Goal: Check status: Check status

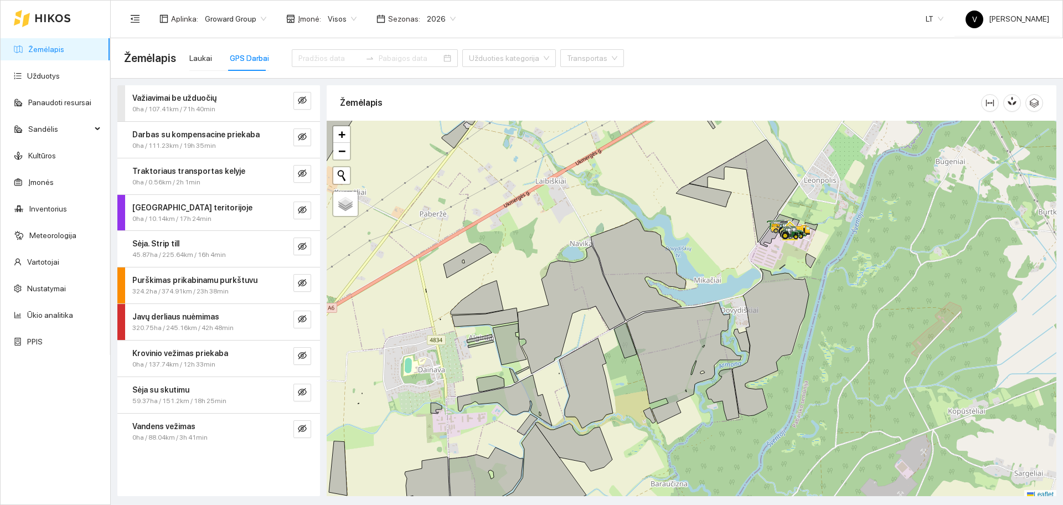
scroll to position [3, 0]
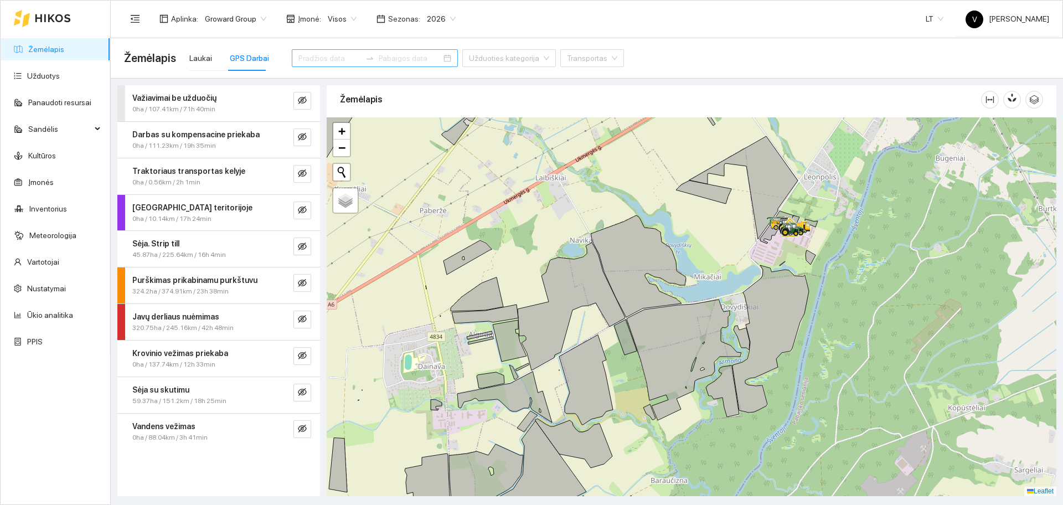
click at [323, 56] on input at bounding box center [329, 58] width 63 height 12
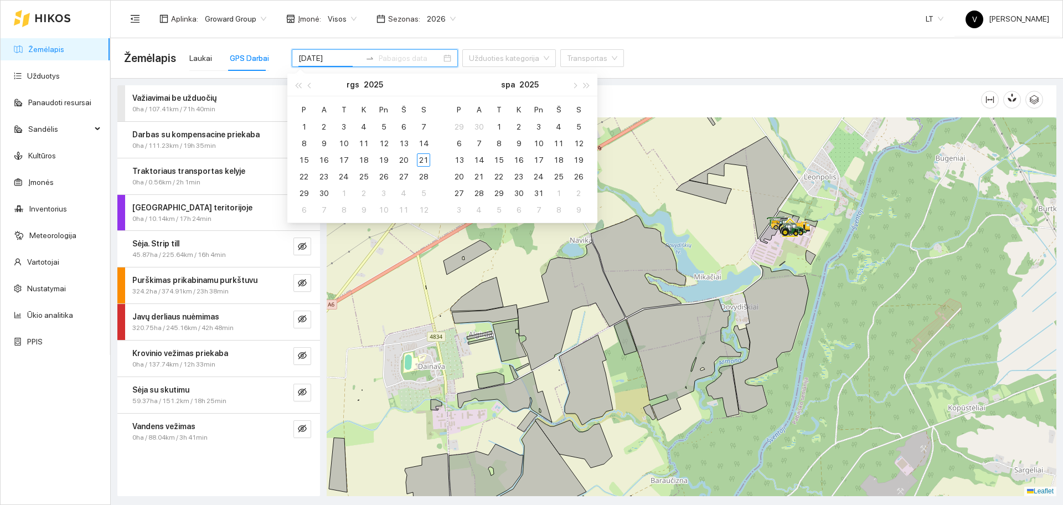
type input "[DATE]"
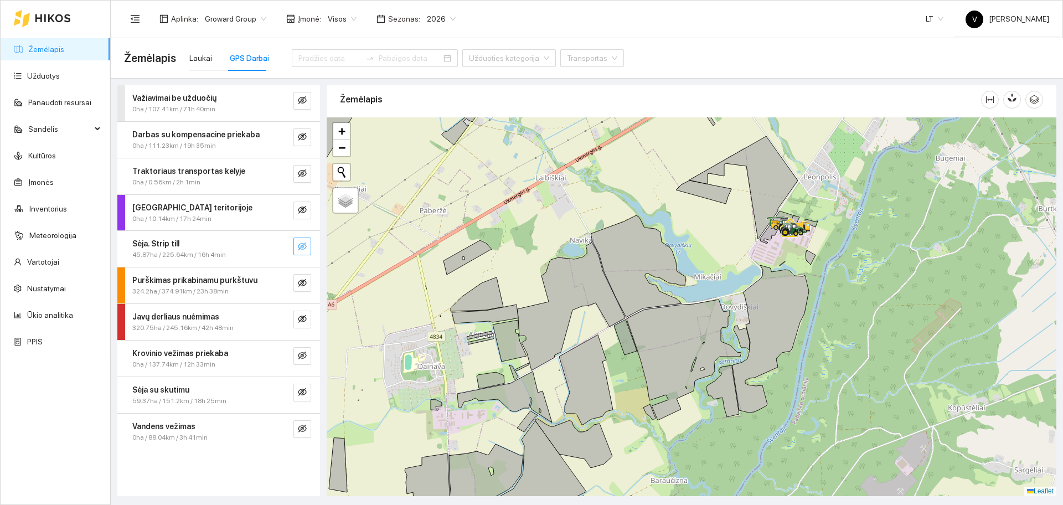
click at [304, 250] on icon "eye-invisible" at bounding box center [302, 246] width 9 height 9
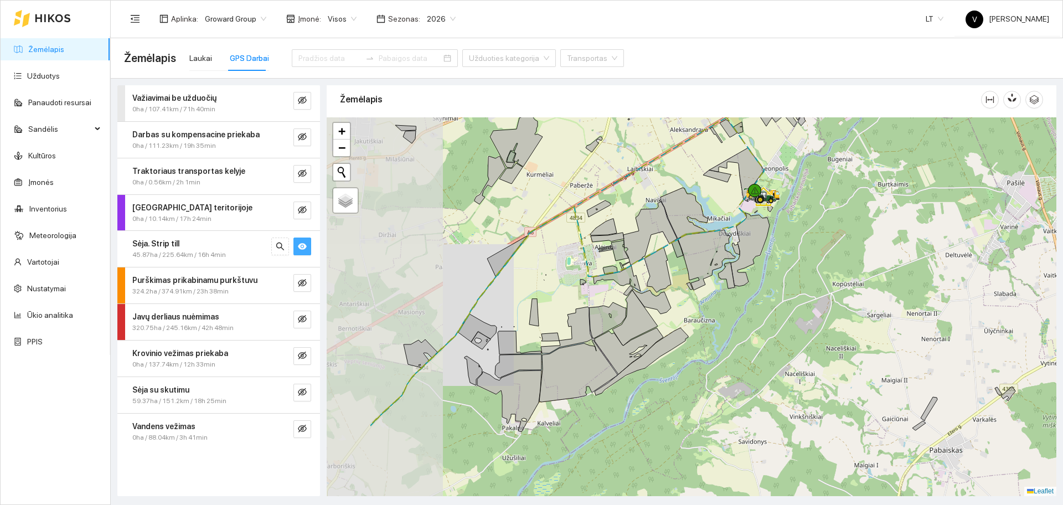
drag, startPoint x: 554, startPoint y: 348, endPoint x: 659, endPoint y: 311, distance: 111.0
click at [658, 311] on icon at bounding box center [634, 317] width 45 height 55
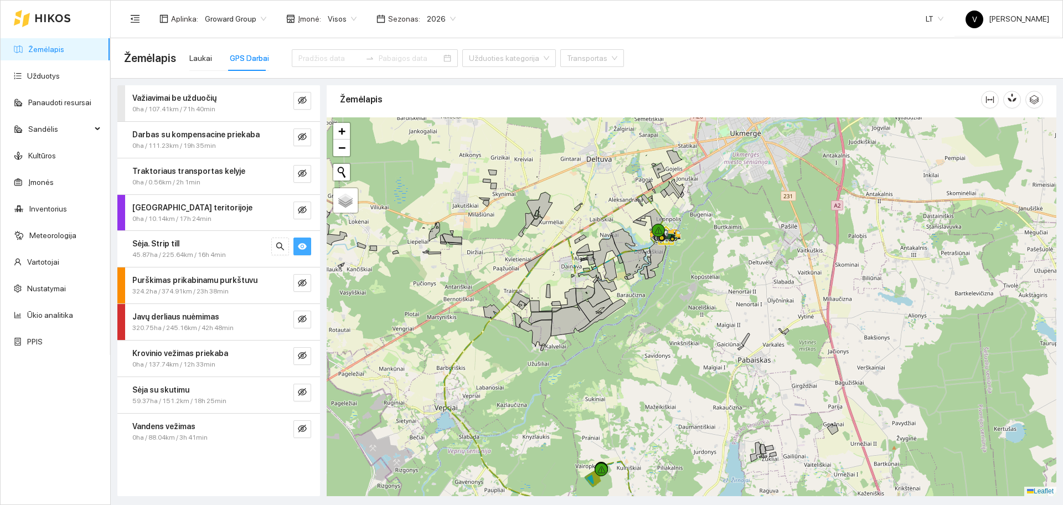
drag, startPoint x: 558, startPoint y: 393, endPoint x: 614, endPoint y: 284, distance: 122.8
click at [613, 290] on div at bounding box center [692, 306] width 730 height 379
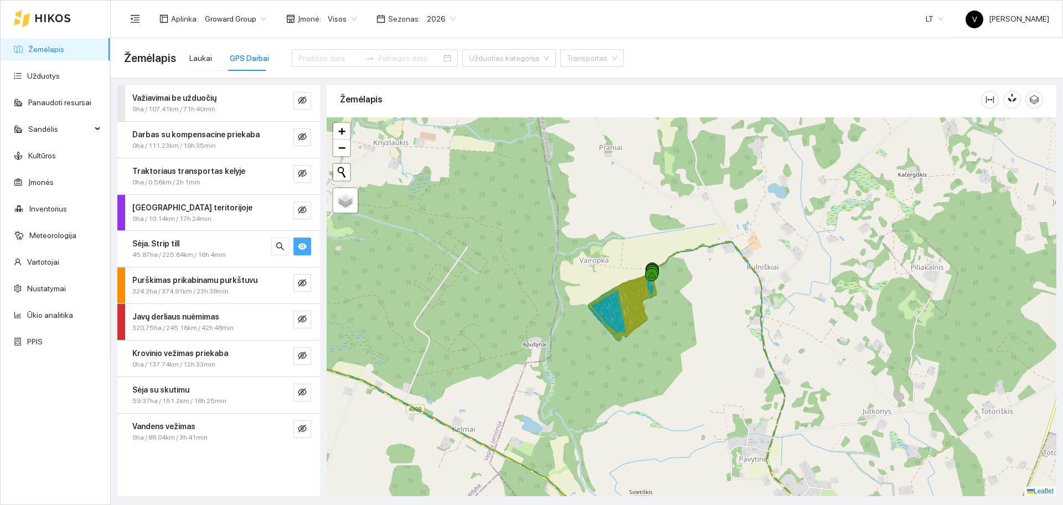
click at [665, 315] on div at bounding box center [692, 306] width 730 height 379
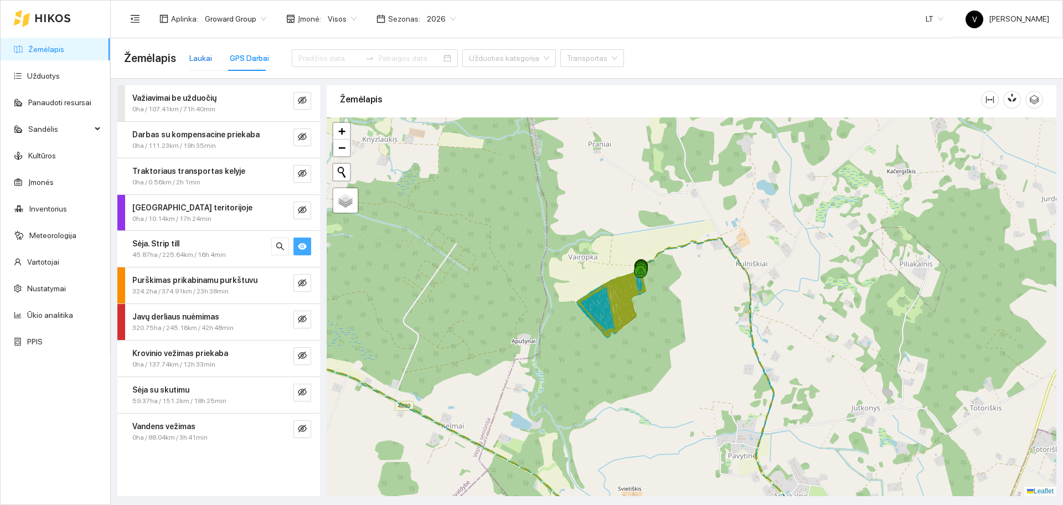
click at [199, 54] on div "Laukai" at bounding box center [200, 58] width 23 height 12
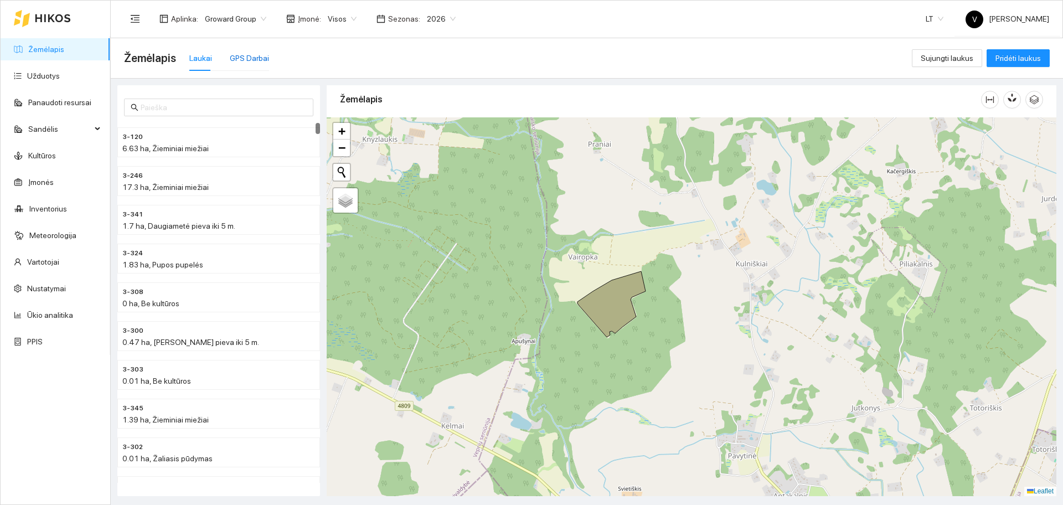
click at [248, 55] on div "GPS Darbai" at bounding box center [249, 58] width 39 height 12
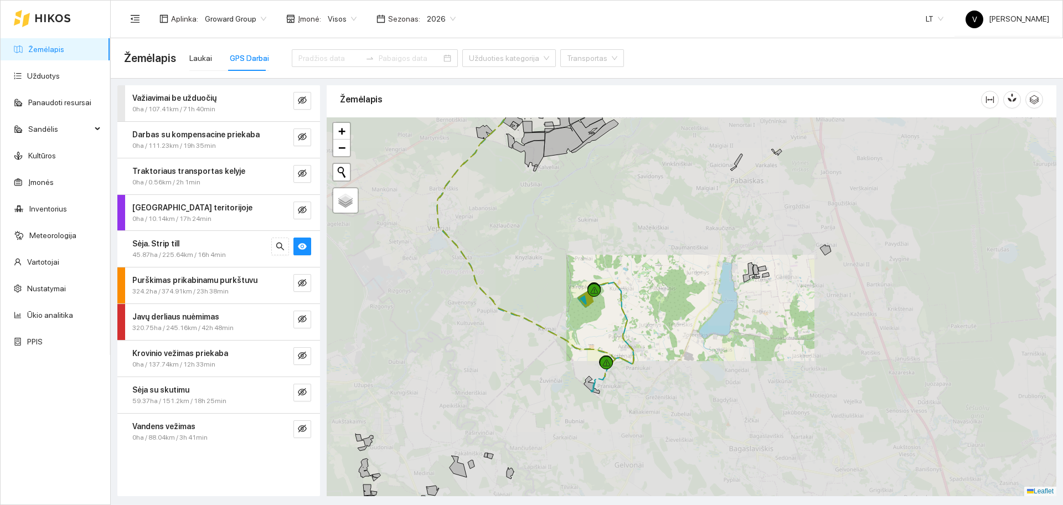
click at [563, 315] on div at bounding box center [692, 306] width 730 height 379
click at [580, 329] on div at bounding box center [692, 306] width 730 height 379
click at [571, 321] on div at bounding box center [692, 306] width 730 height 379
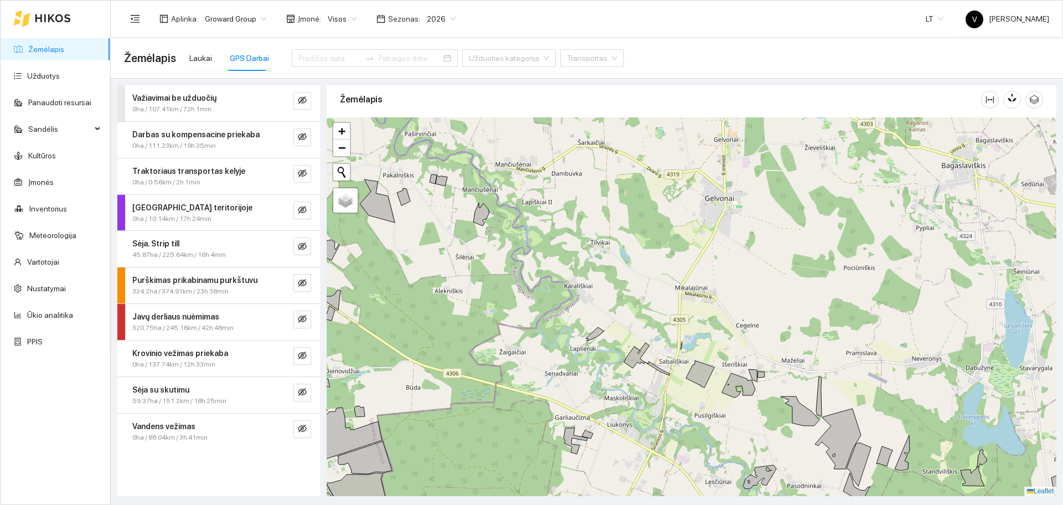
drag, startPoint x: 707, startPoint y: 368, endPoint x: 707, endPoint y: 340, distance: 27.7
click at [707, 340] on div at bounding box center [692, 306] width 730 height 379
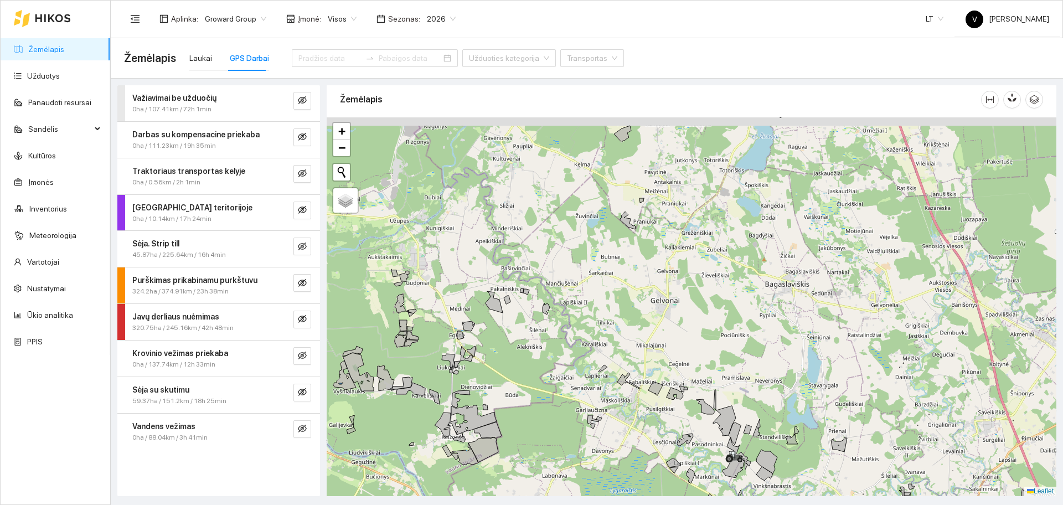
drag, startPoint x: 656, startPoint y: 311, endPoint x: 637, endPoint y: 323, distance: 22.4
click at [637, 323] on div at bounding box center [692, 306] width 730 height 379
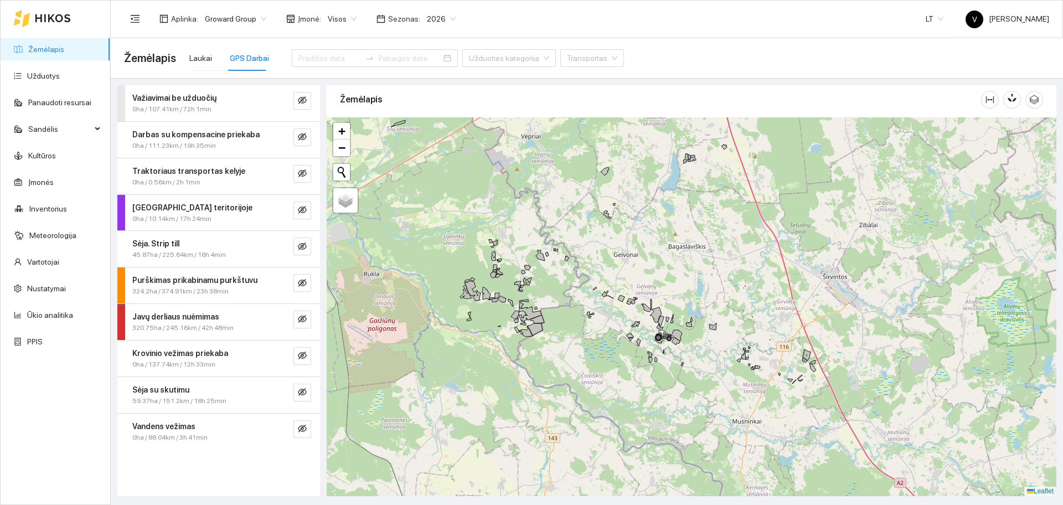
drag, startPoint x: 679, startPoint y: 383, endPoint x: 652, endPoint y: 306, distance: 81.4
click at [652, 306] on div at bounding box center [692, 306] width 730 height 379
click at [306, 245] on icon "eye-invisible" at bounding box center [302, 246] width 9 height 9
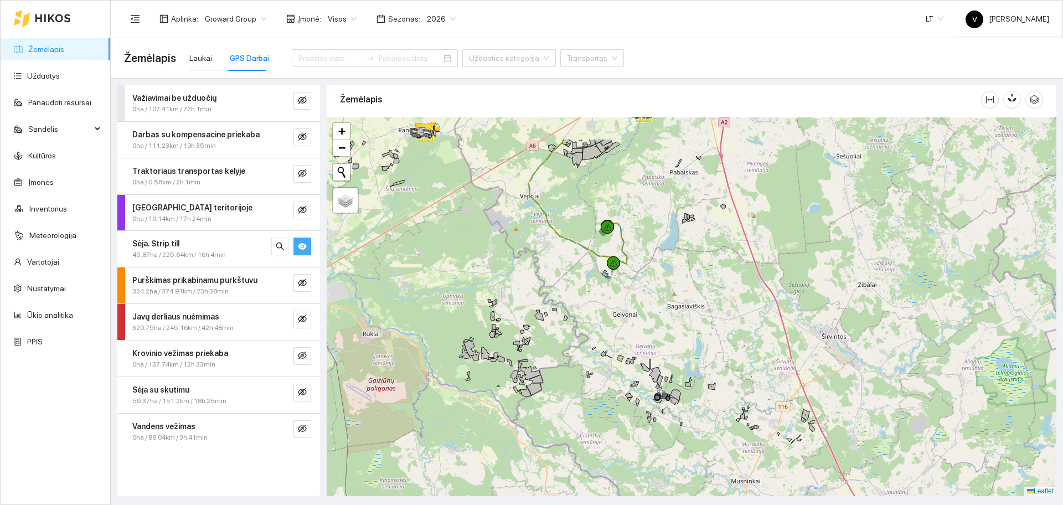
drag, startPoint x: 620, startPoint y: 255, endPoint x: 619, endPoint y: 315, distance: 59.8
click at [619, 315] on div at bounding box center [692, 306] width 730 height 379
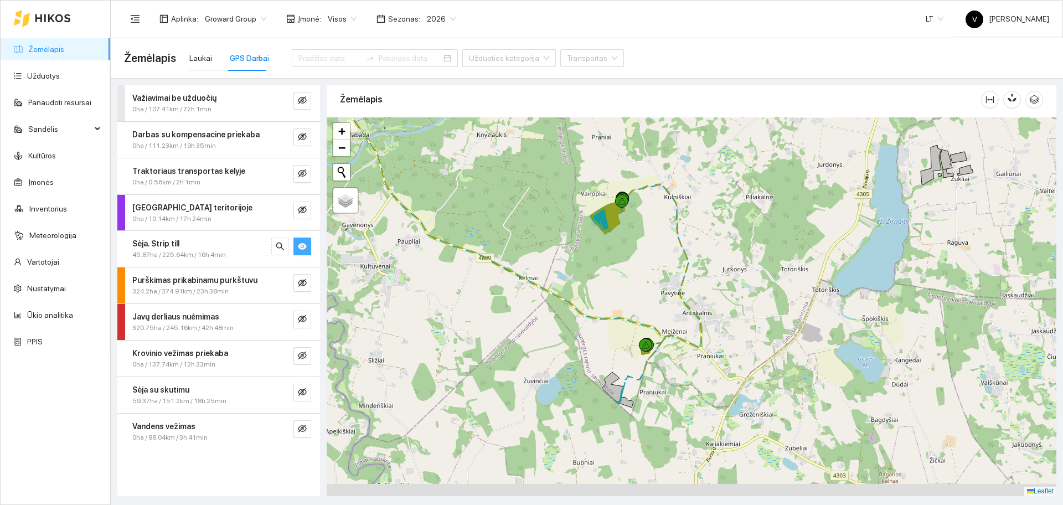
drag, startPoint x: 639, startPoint y: 304, endPoint x: 620, endPoint y: 217, distance: 89.0
click at [621, 218] on div at bounding box center [692, 306] width 730 height 379
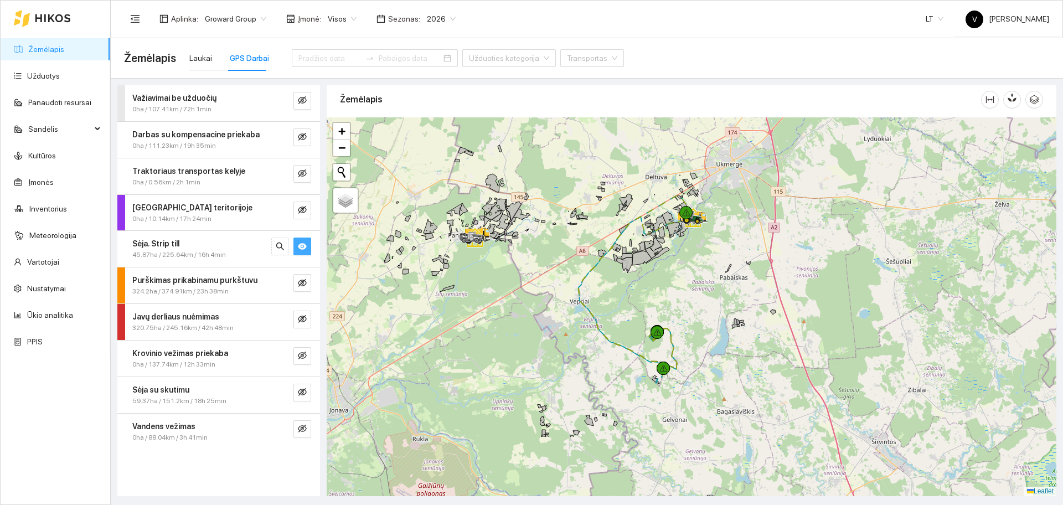
drag, startPoint x: 635, startPoint y: 380, endPoint x: 694, endPoint y: 282, distance: 114.2
click at [694, 282] on div at bounding box center [692, 306] width 730 height 379
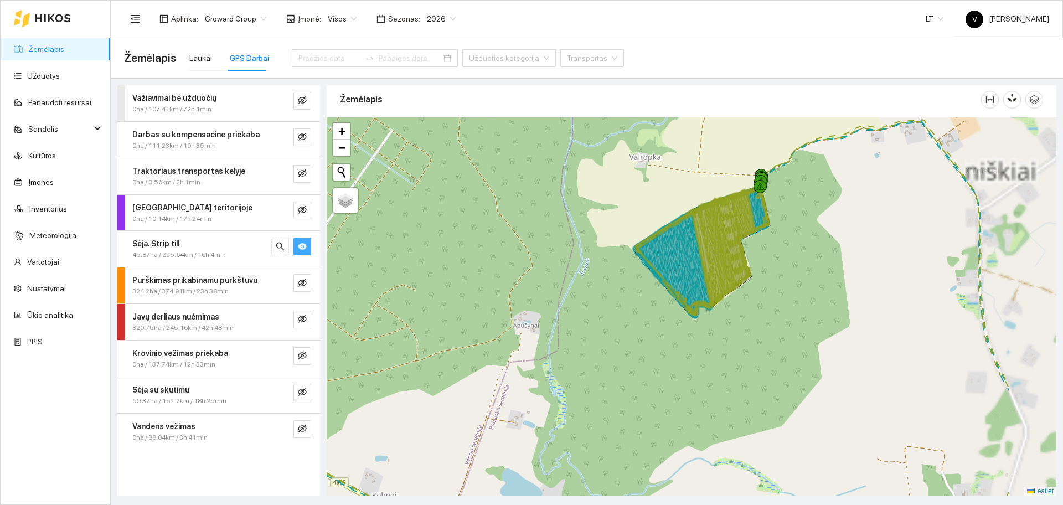
drag, startPoint x: 620, startPoint y: 359, endPoint x: 587, endPoint y: 353, distance: 33.9
click at [583, 357] on div at bounding box center [692, 306] width 730 height 379
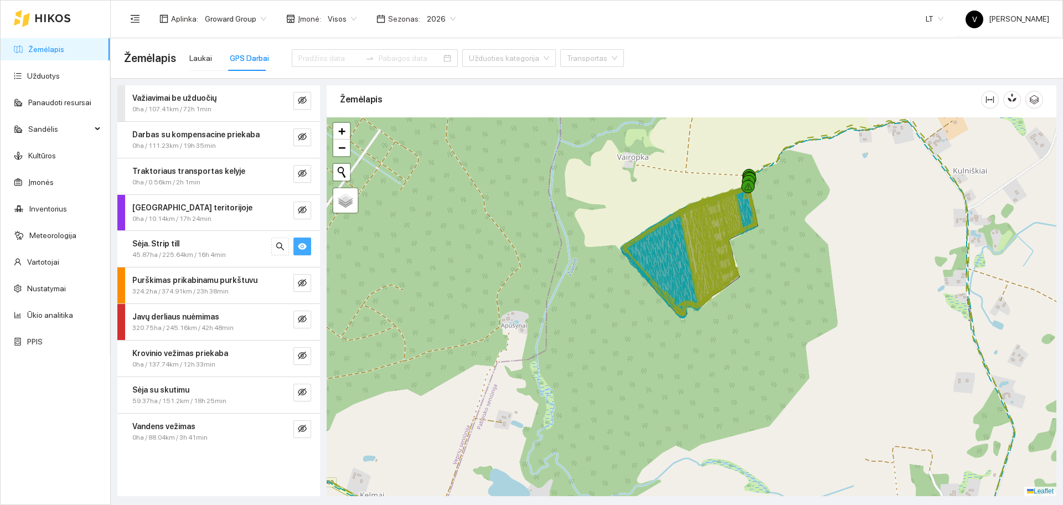
click at [307, 247] on button "button" at bounding box center [302, 247] width 18 height 18
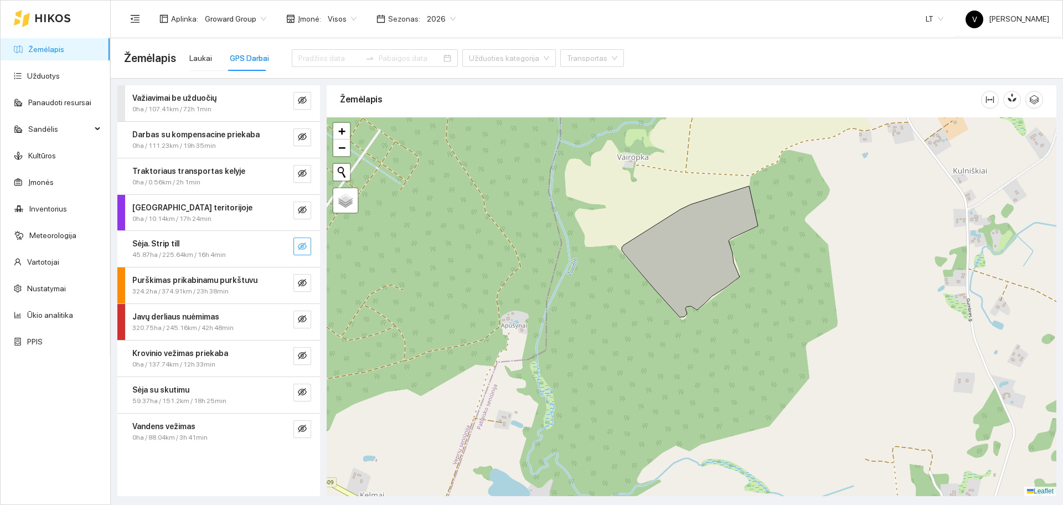
click at [307, 246] on button "button" at bounding box center [302, 247] width 18 height 18
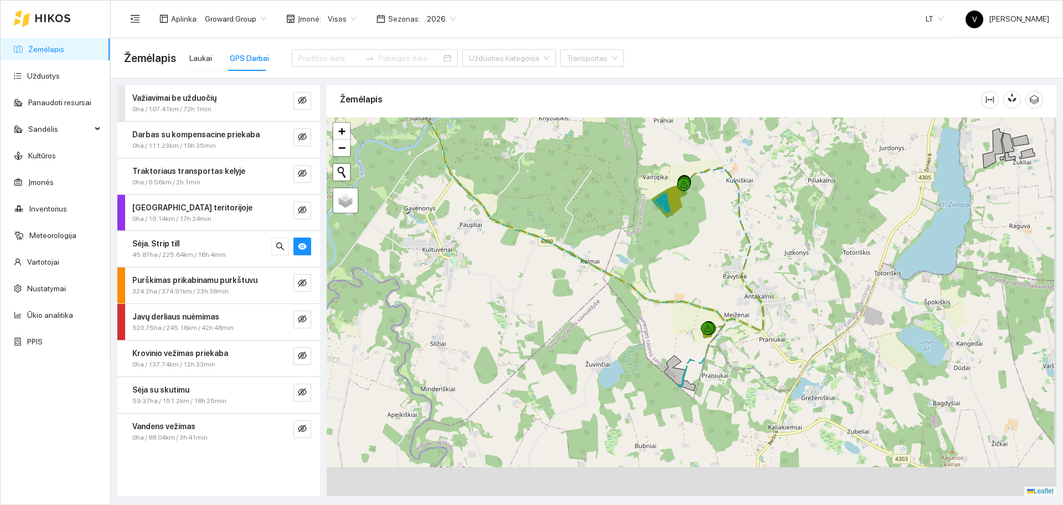
drag, startPoint x: 731, startPoint y: 343, endPoint x: 694, endPoint y: 322, distance: 42.2
click at [720, 304] on div at bounding box center [692, 306] width 730 height 379
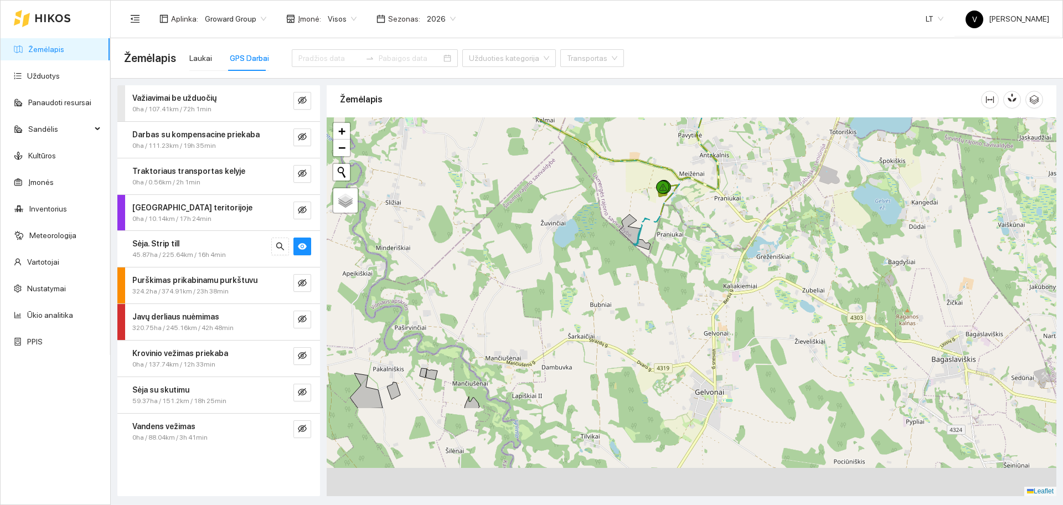
drag, startPoint x: 696, startPoint y: 305, endPoint x: 668, endPoint y: 220, distance: 89.3
click at [668, 220] on div at bounding box center [692, 306] width 730 height 379
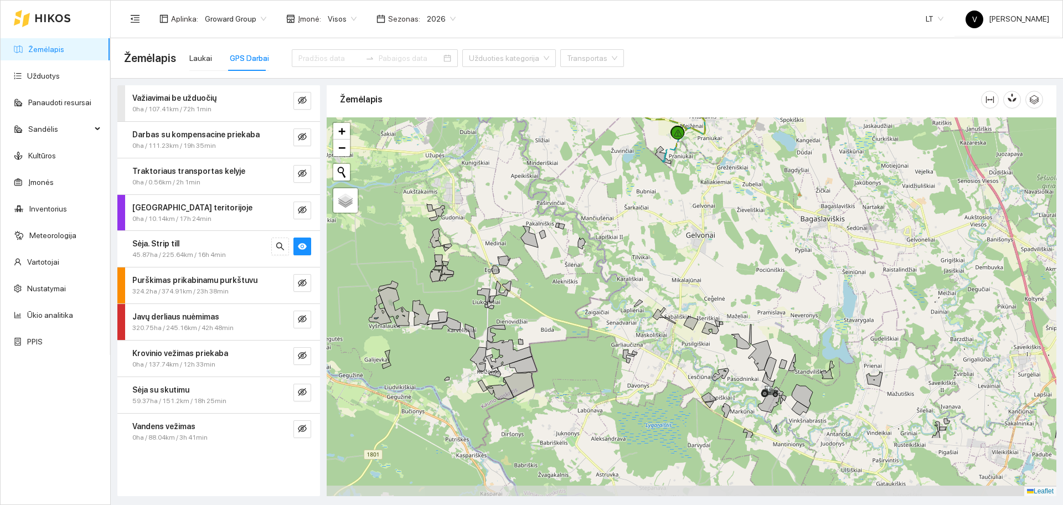
drag, startPoint x: 596, startPoint y: 334, endPoint x: 617, endPoint y: 237, distance: 99.2
click at [617, 237] on div at bounding box center [692, 306] width 730 height 379
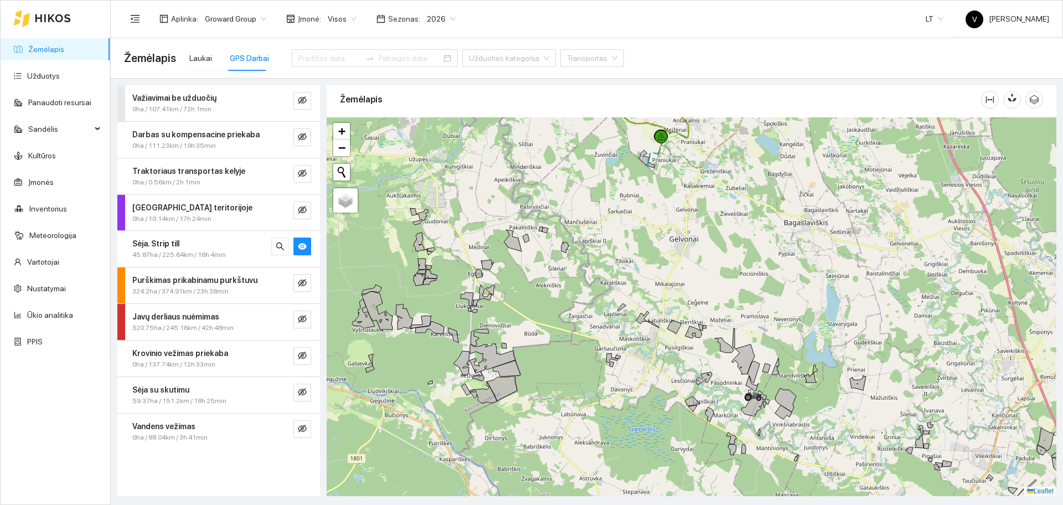
drag, startPoint x: 743, startPoint y: 326, endPoint x: 727, endPoint y: 329, distance: 17.1
click at [727, 329] on div at bounding box center [692, 306] width 730 height 379
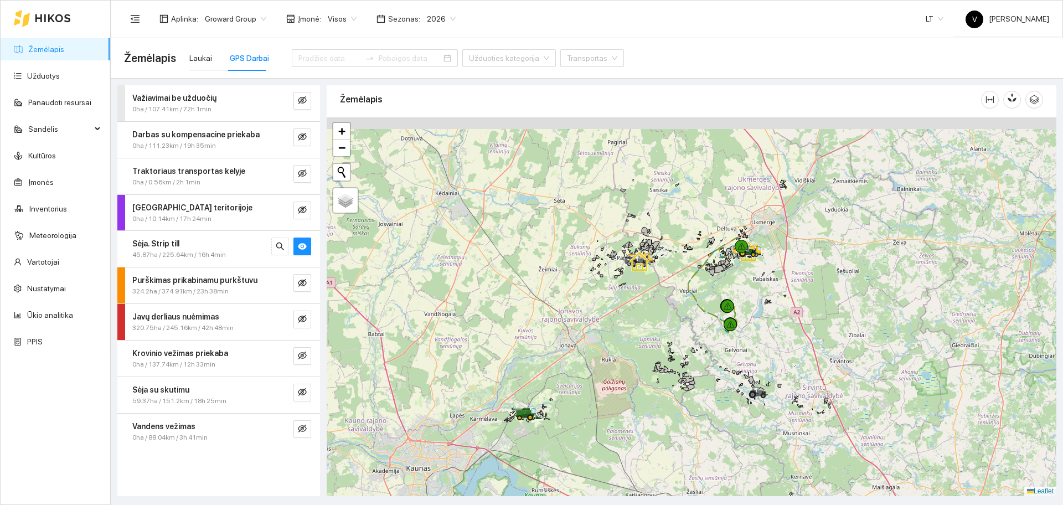
drag, startPoint x: 635, startPoint y: 263, endPoint x: 571, endPoint y: 356, distance: 112.4
click at [571, 356] on div at bounding box center [692, 306] width 730 height 379
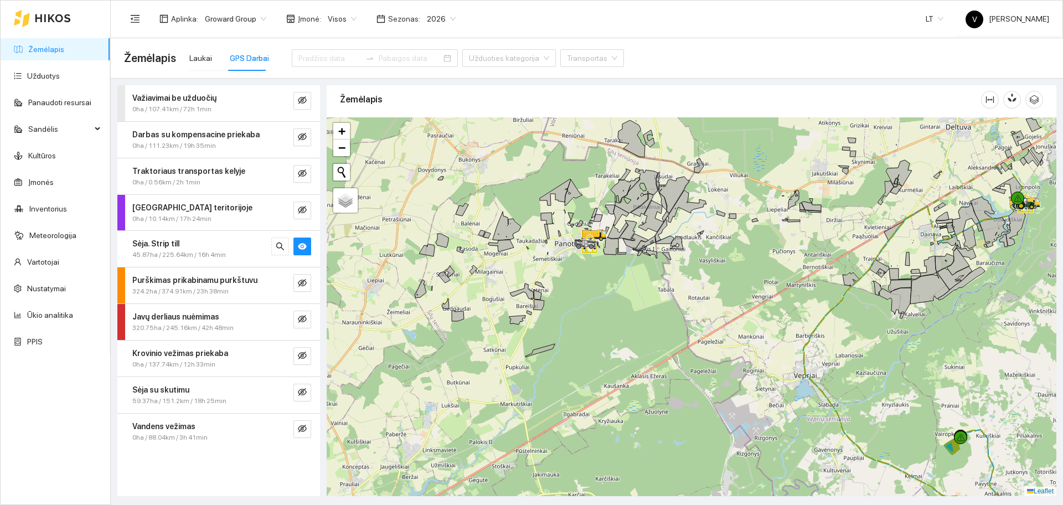
drag, startPoint x: 689, startPoint y: 361, endPoint x: 537, endPoint y: 143, distance: 265.2
click at [537, 144] on div at bounding box center [692, 306] width 730 height 379
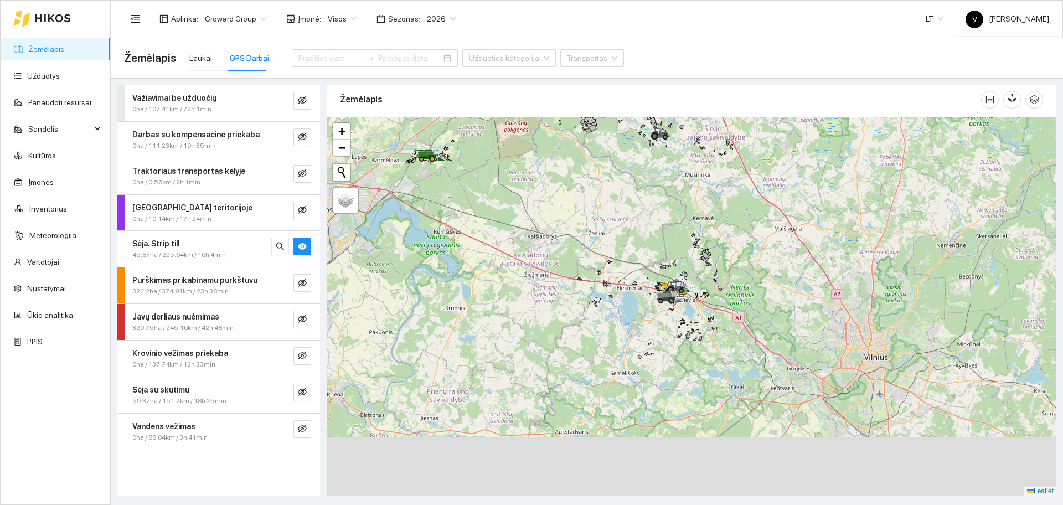
drag, startPoint x: 710, startPoint y: 373, endPoint x: 732, endPoint y: 256, distance: 119.5
click at [729, 254] on div at bounding box center [692, 306] width 730 height 379
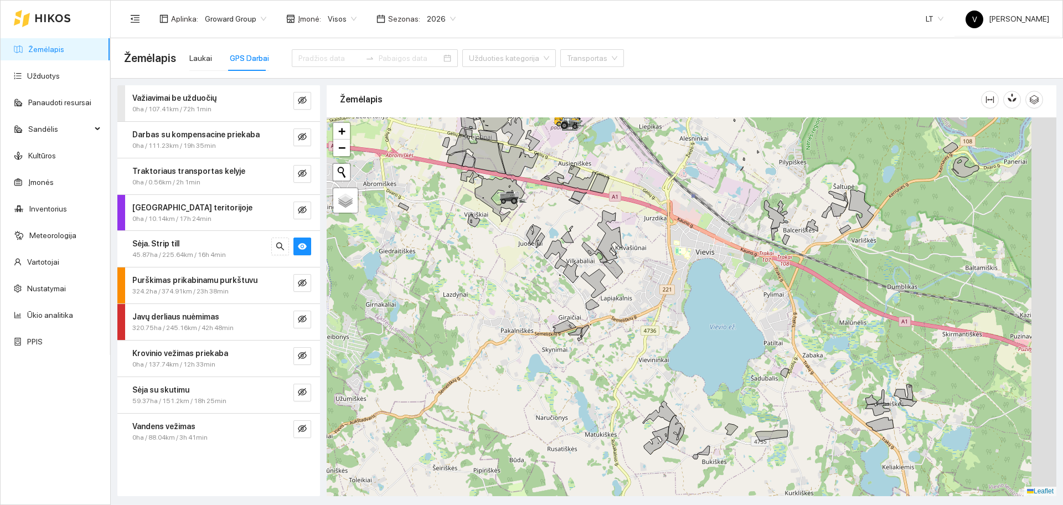
drag, startPoint x: 671, startPoint y: 199, endPoint x: 585, endPoint y: 168, distance: 91.5
click at [585, 168] on div at bounding box center [692, 306] width 730 height 379
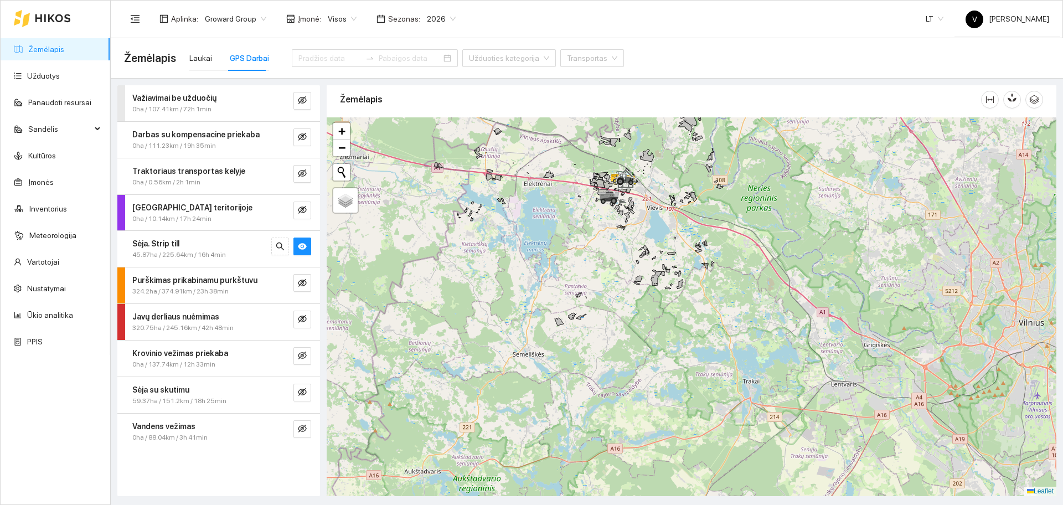
click at [655, 326] on div at bounding box center [692, 306] width 730 height 379
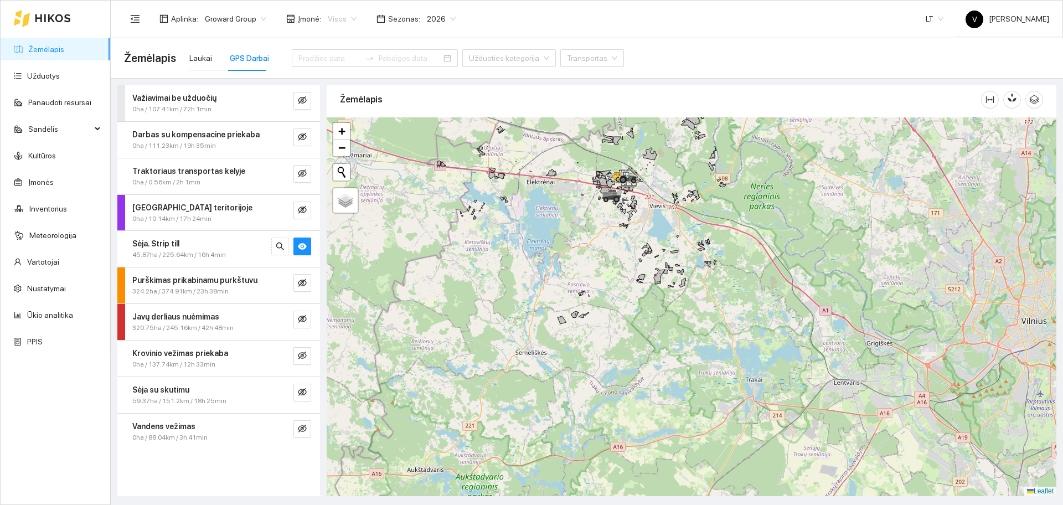
click at [321, 16] on div "Visos" at bounding box center [342, 19] width 42 height 18
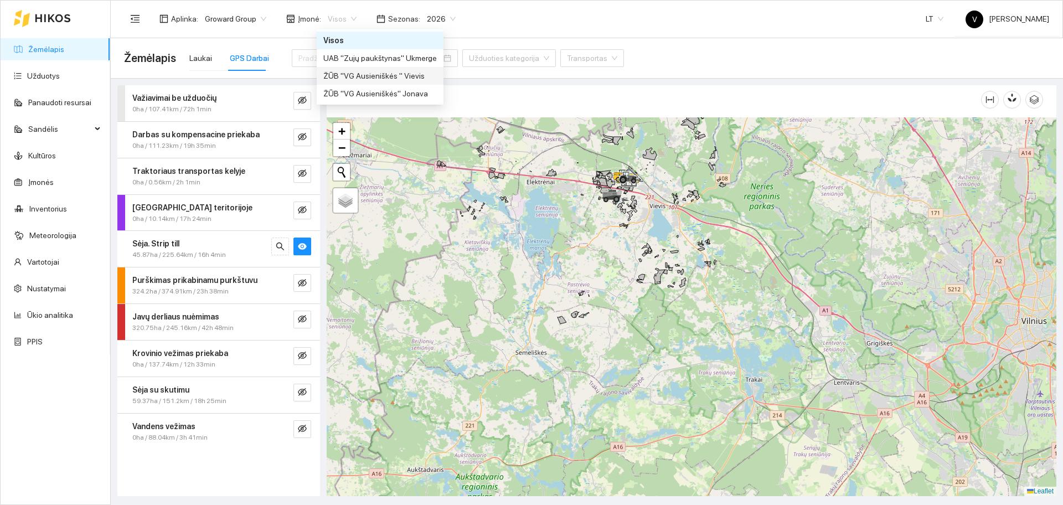
click at [381, 73] on div "ŽŪB "VG Ausieniškės " Vievis" at bounding box center [380, 76] width 114 height 12
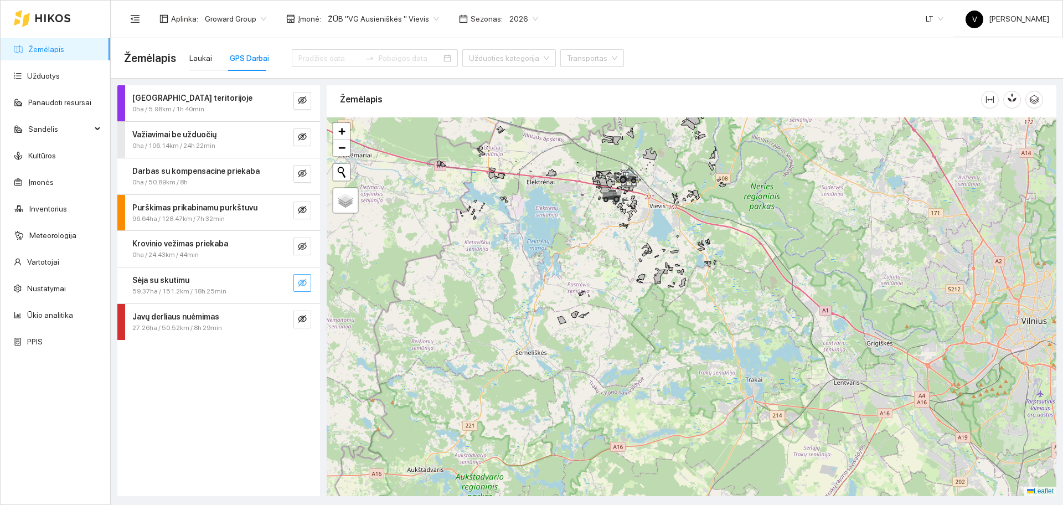
click at [300, 282] on icon "eye-invisible" at bounding box center [302, 283] width 9 height 9
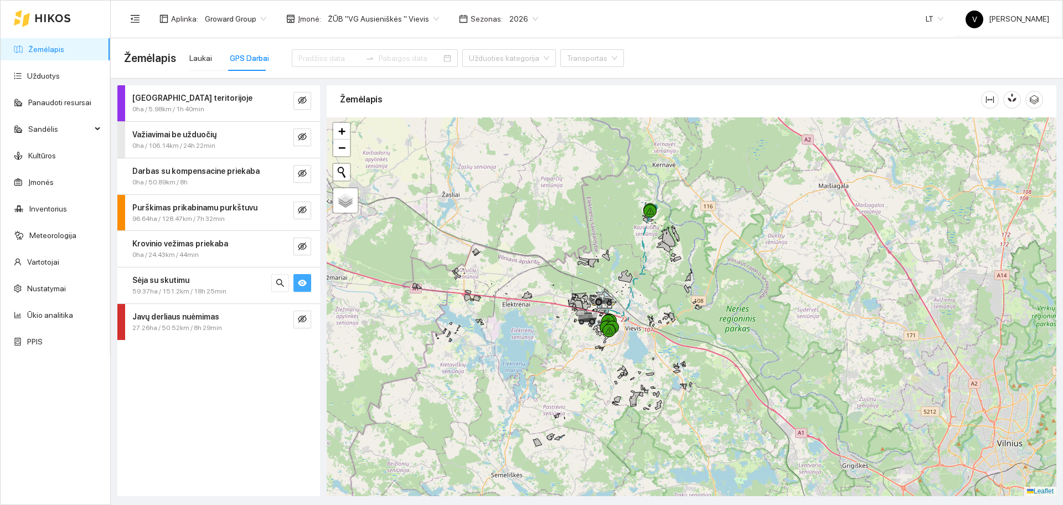
drag, startPoint x: 625, startPoint y: 222, endPoint x: 601, endPoint y: 344, distance: 124.8
click at [601, 344] on div at bounding box center [692, 306] width 730 height 379
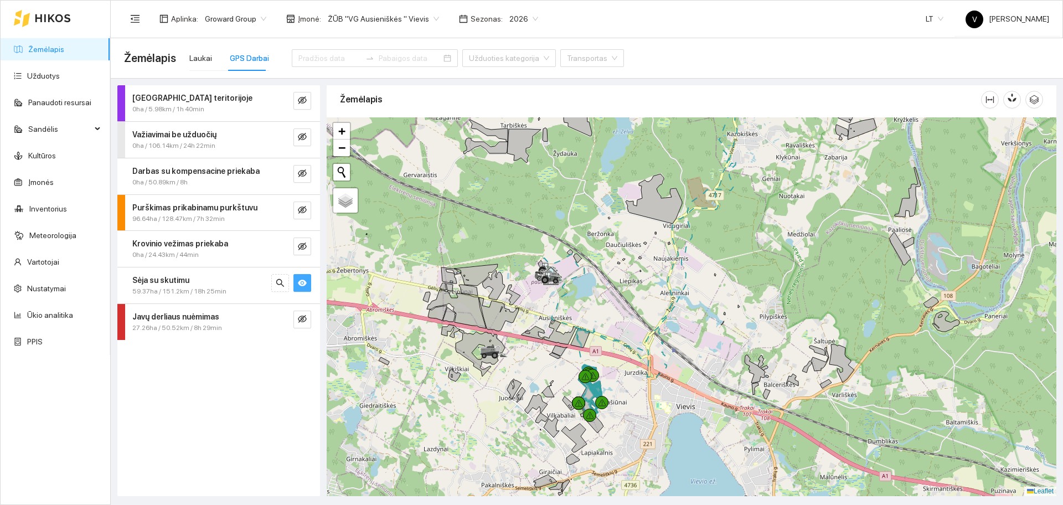
drag, startPoint x: 632, startPoint y: 379, endPoint x: 652, endPoint y: 316, distance: 66.0
click at [652, 316] on div at bounding box center [692, 306] width 730 height 379
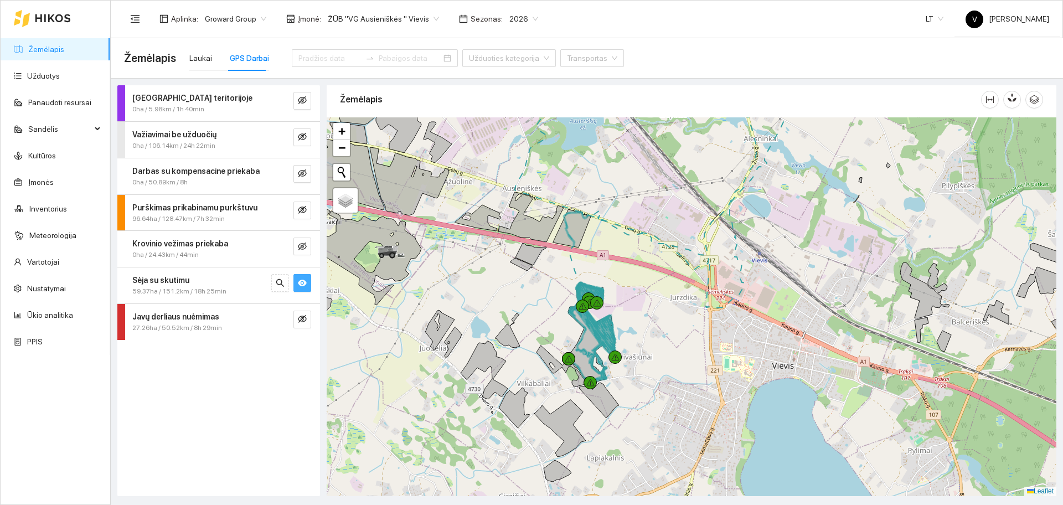
drag, startPoint x: 643, startPoint y: 339, endPoint x: 687, endPoint y: 311, distance: 52.8
click at [687, 311] on div at bounding box center [692, 306] width 730 height 379
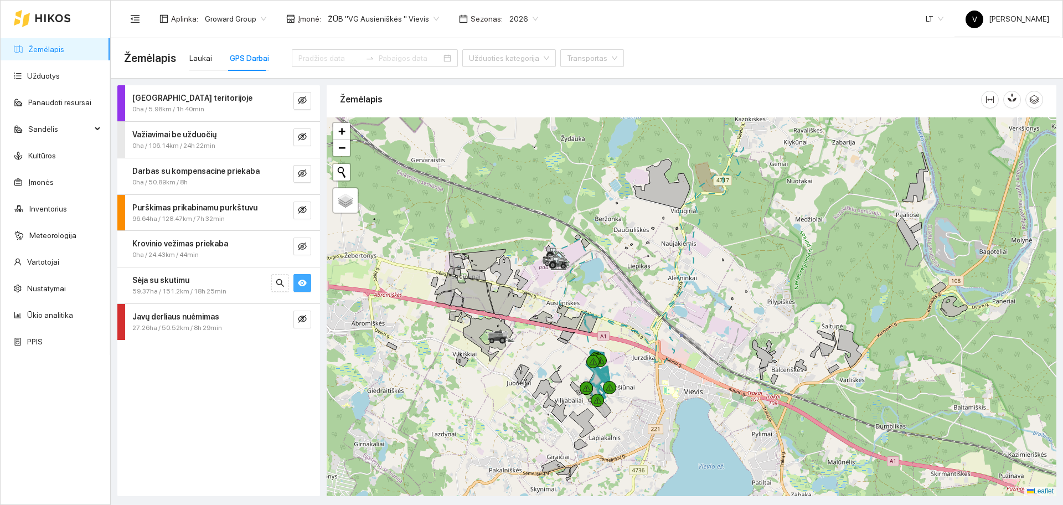
drag, startPoint x: 720, startPoint y: 254, endPoint x: 684, endPoint y: 321, distance: 75.8
click at [684, 321] on div at bounding box center [692, 306] width 730 height 379
drag, startPoint x: 697, startPoint y: 244, endPoint x: 697, endPoint y: 259, distance: 15.0
click at [697, 259] on div at bounding box center [692, 306] width 730 height 379
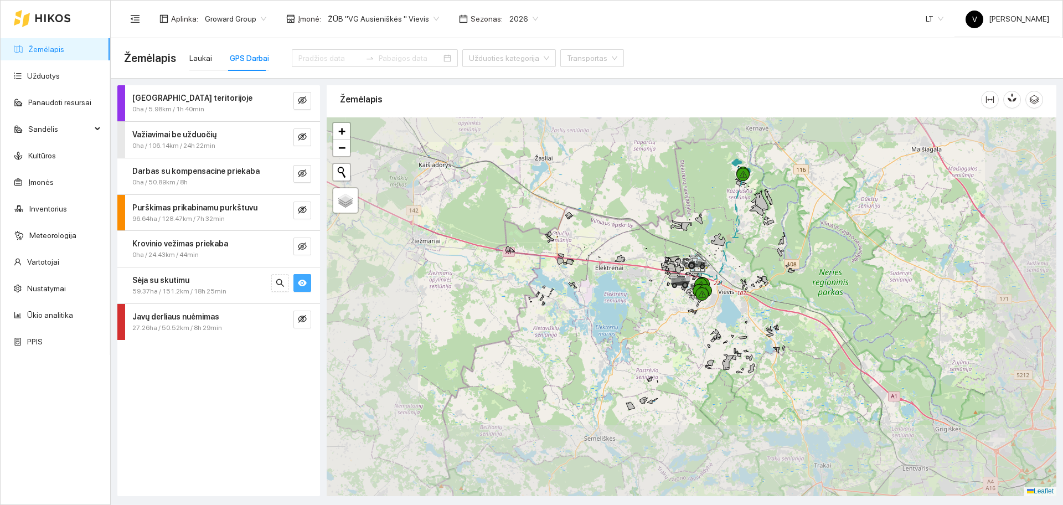
drag, startPoint x: 748, startPoint y: 204, endPoint x: 719, endPoint y: 253, distance: 56.8
click at [717, 294] on div at bounding box center [692, 306] width 730 height 379
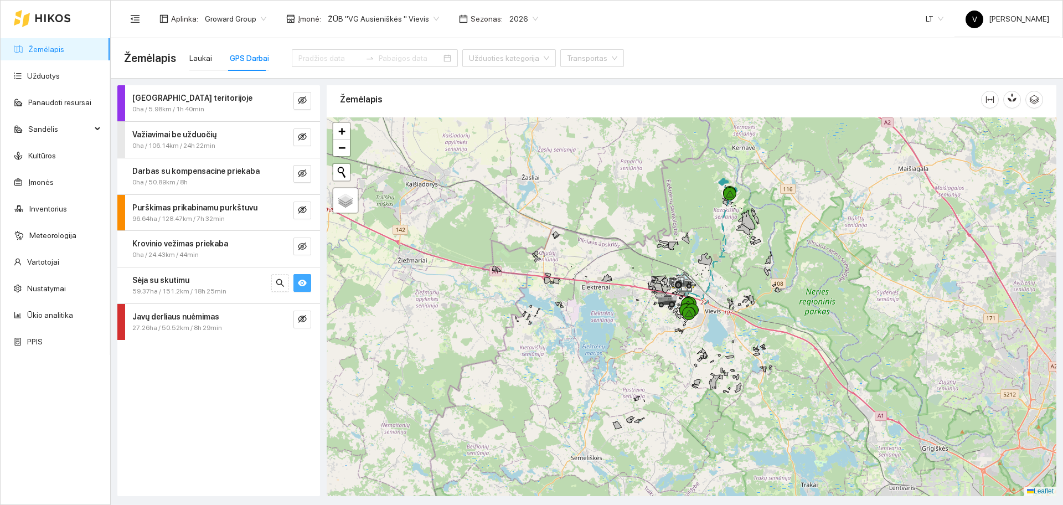
drag, startPoint x: 724, startPoint y: 192, endPoint x: 714, endPoint y: 213, distance: 23.5
click at [723, 200] on div at bounding box center [729, 193] width 13 height 13
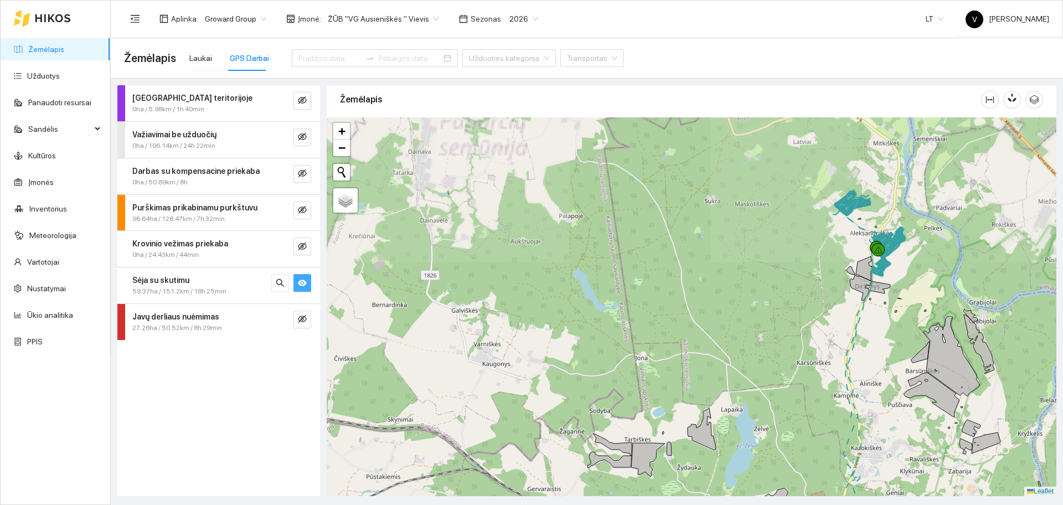
drag, startPoint x: 766, startPoint y: 209, endPoint x: 662, endPoint y: 256, distance: 114.5
click at [662, 258] on div at bounding box center [692, 306] width 730 height 379
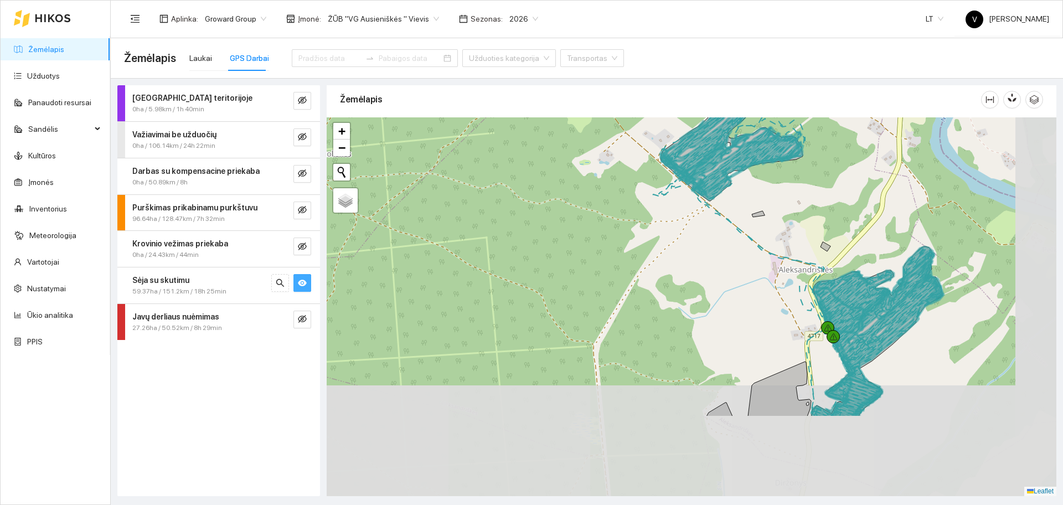
drag, startPoint x: 916, startPoint y: 336, endPoint x: 828, endPoint y: 217, distance: 147.6
click at [828, 217] on div at bounding box center [692, 306] width 730 height 379
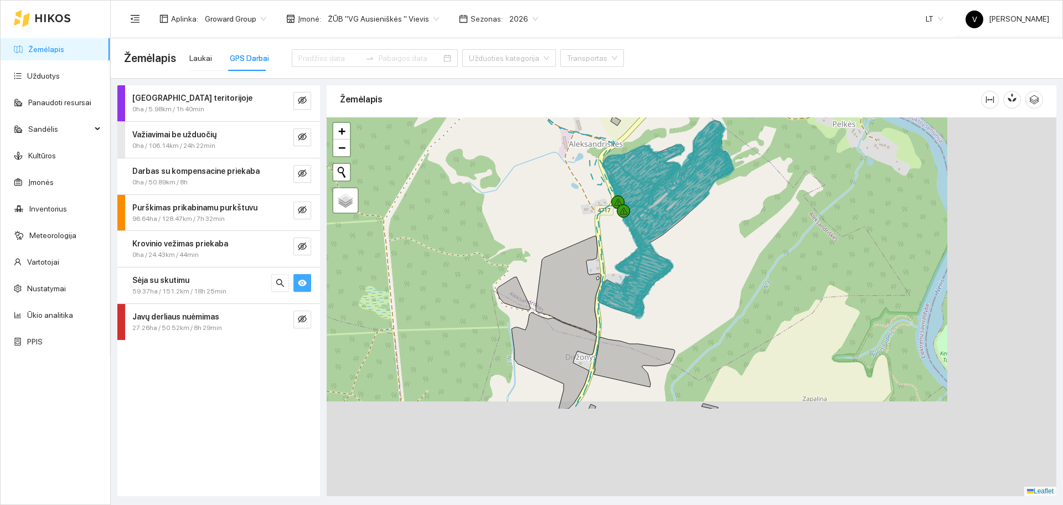
drag, startPoint x: 879, startPoint y: 353, endPoint x: 668, endPoint y: 226, distance: 245.7
click at [668, 225] on icon at bounding box center [675, 231] width 120 height 167
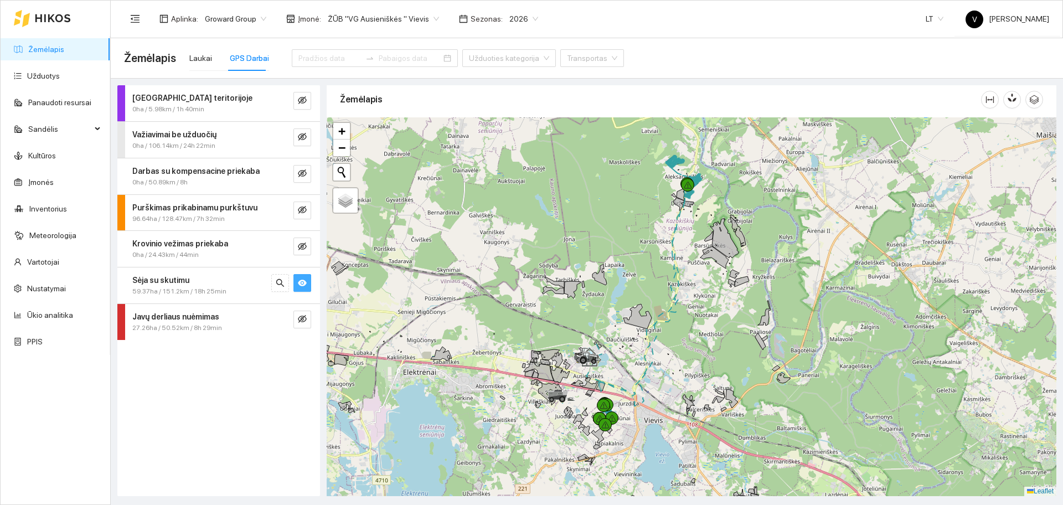
drag, startPoint x: 663, startPoint y: 286, endPoint x: 696, endPoint y: 265, distance: 38.9
click at [696, 265] on div at bounding box center [692, 306] width 730 height 379
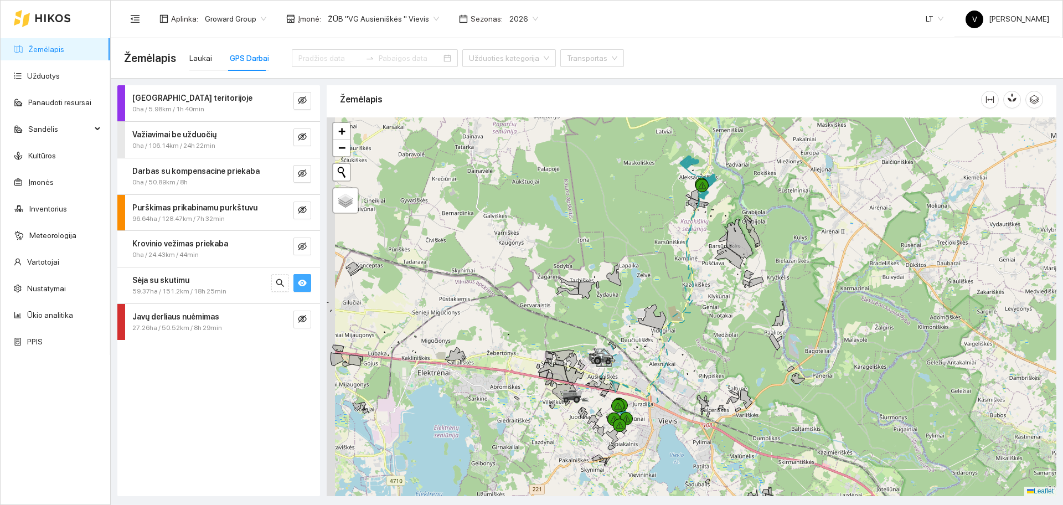
drag, startPoint x: 568, startPoint y: 302, endPoint x: 673, endPoint y: 246, distance: 119.2
click at [673, 248] on div at bounding box center [692, 306] width 730 height 379
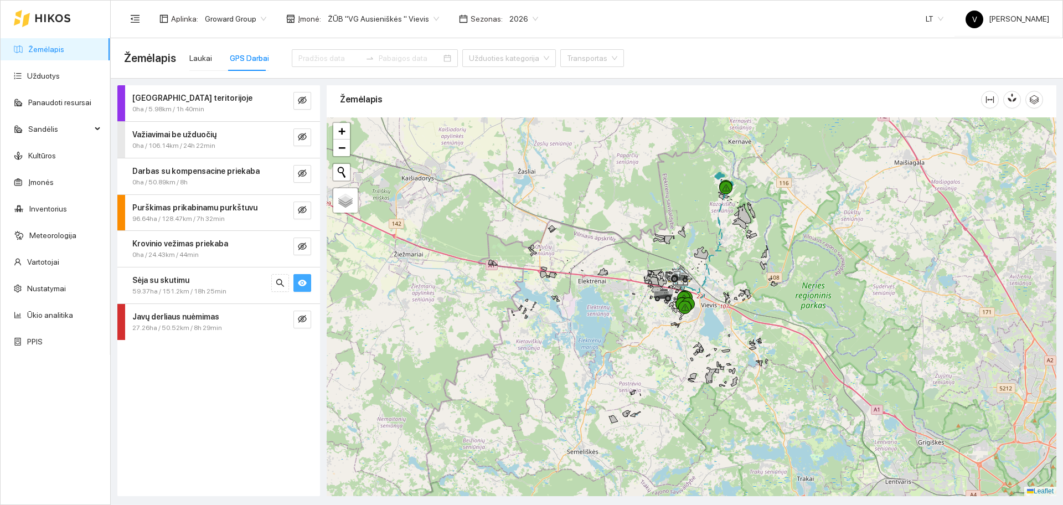
drag, startPoint x: 498, startPoint y: 251, endPoint x: 573, endPoint y: 251, distance: 75.3
click at [573, 251] on div at bounding box center [692, 306] width 730 height 379
click at [60, 80] on link "Užduotys" at bounding box center [43, 75] width 33 height 9
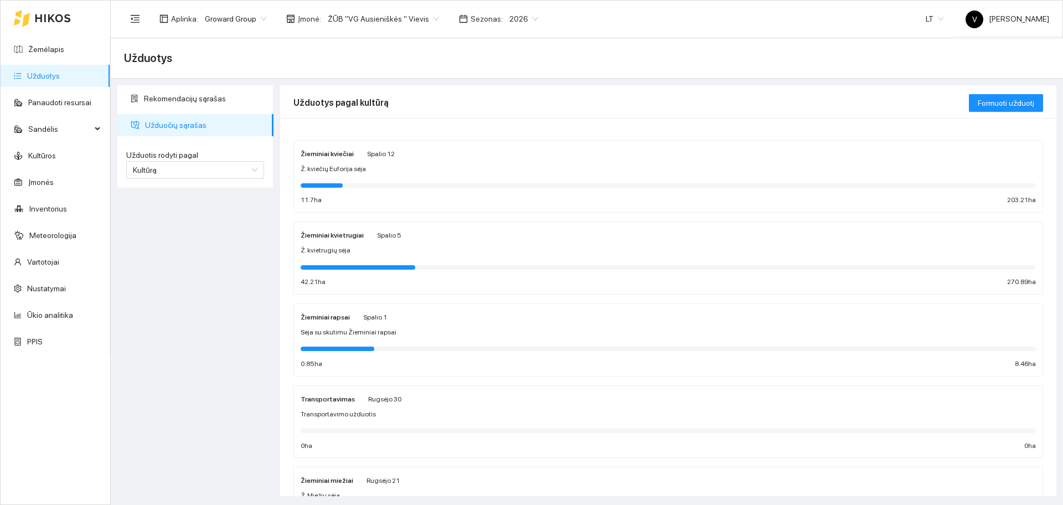
click at [330, 238] on strong "Žieminiai kvietrugiai" at bounding box center [332, 235] width 63 height 8
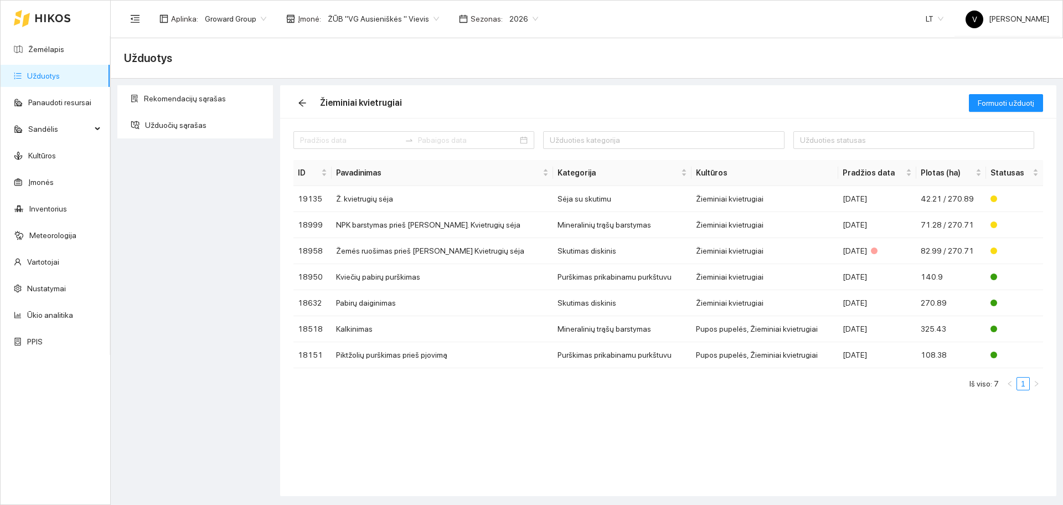
click at [59, 75] on link "Užduotys" at bounding box center [43, 75] width 33 height 9
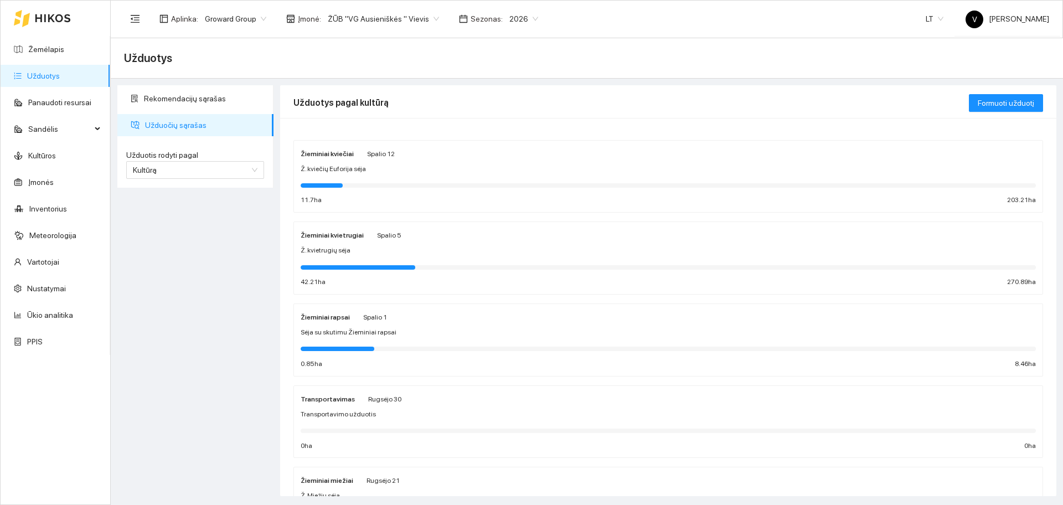
click at [331, 170] on span "Ž. kviečių Euforija sėja" at bounding box center [333, 169] width 65 height 11
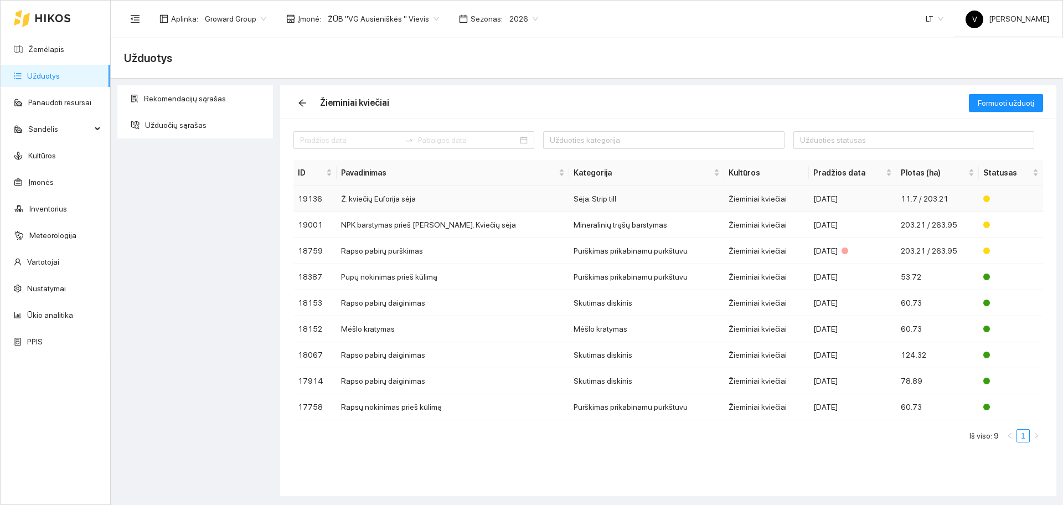
click at [376, 195] on td "Ž. kviečių Euforija sėja" at bounding box center [453, 199] width 232 height 26
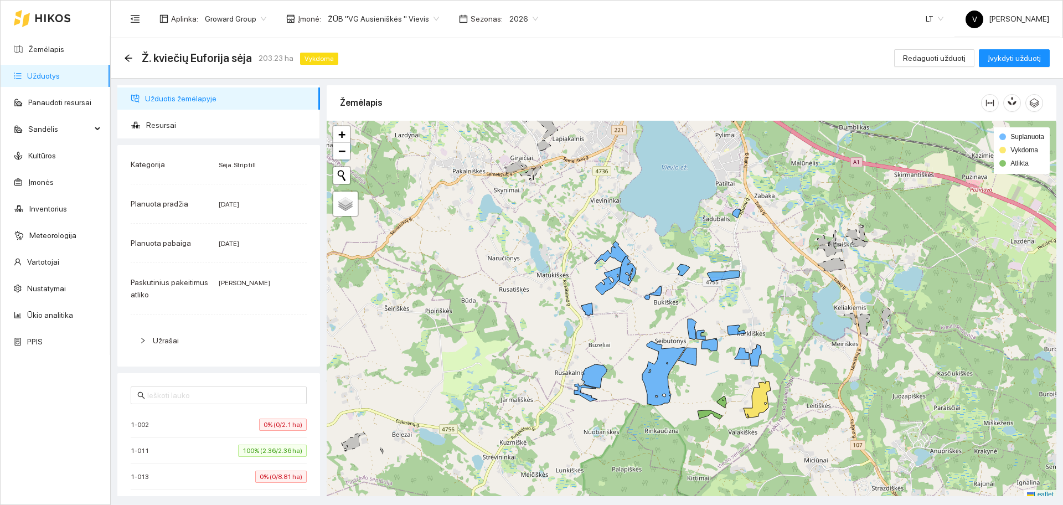
scroll to position [3, 0]
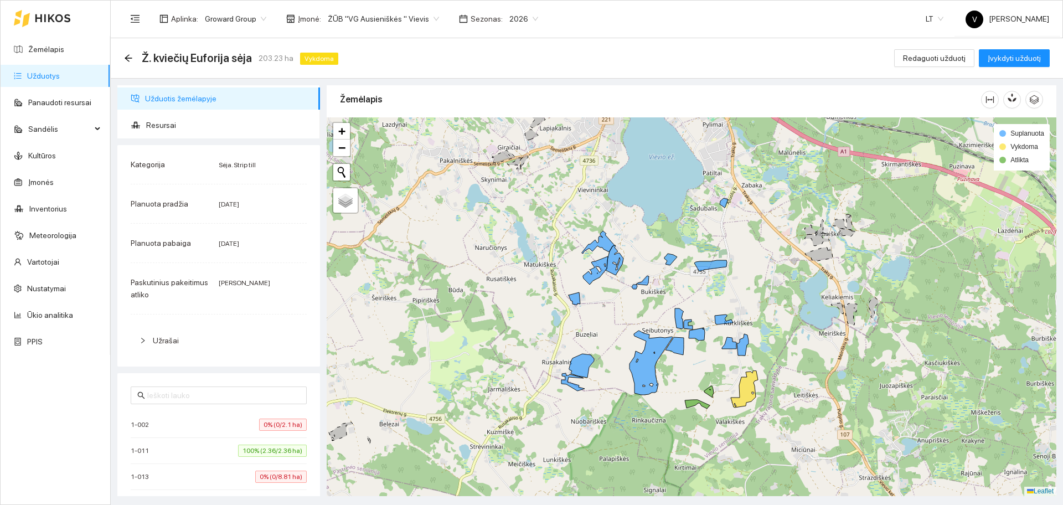
drag, startPoint x: 739, startPoint y: 383, endPoint x: 726, endPoint y: 376, distance: 14.6
click at [726, 376] on div at bounding box center [692, 306] width 730 height 379
click at [47, 74] on link "Užduotys" at bounding box center [43, 75] width 33 height 9
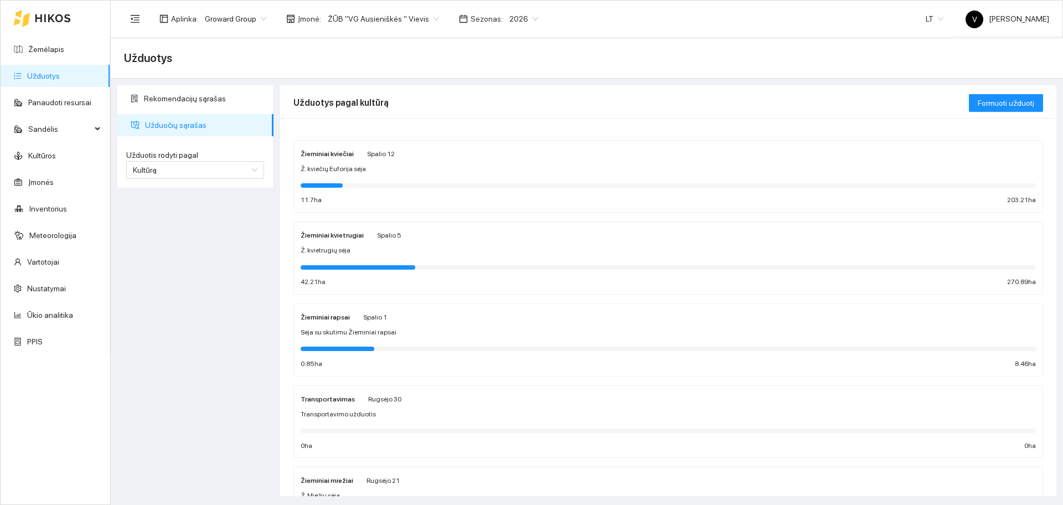
click at [396, 22] on span "ŽŪB "VG Ausieniškės " Vievis" at bounding box center [383, 19] width 111 height 17
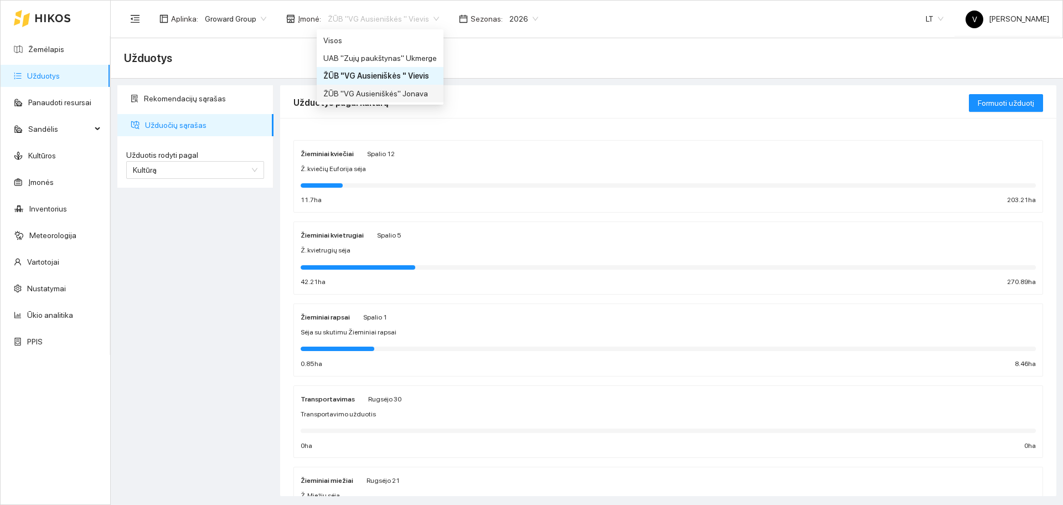
click at [390, 92] on div "ŽŪB "VG Ausieniškės" Jonava" at bounding box center [380, 93] width 114 height 12
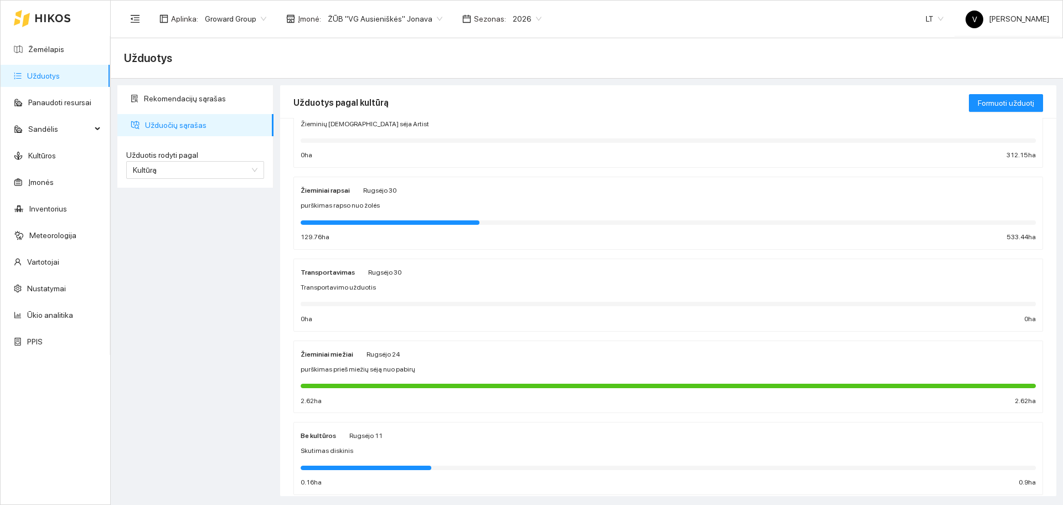
scroll to position [69, 0]
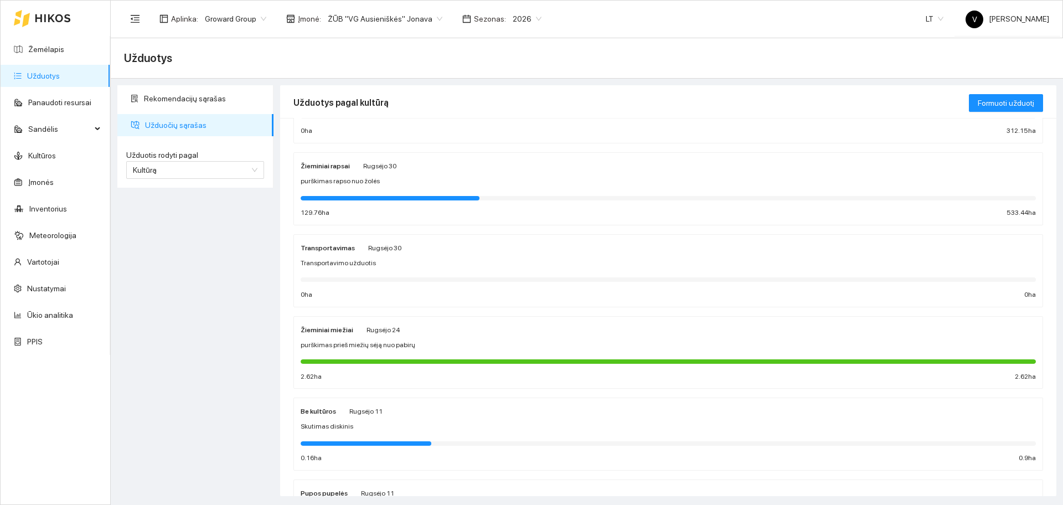
click at [318, 326] on strong "Žieminiai miežiai" at bounding box center [327, 330] width 53 height 8
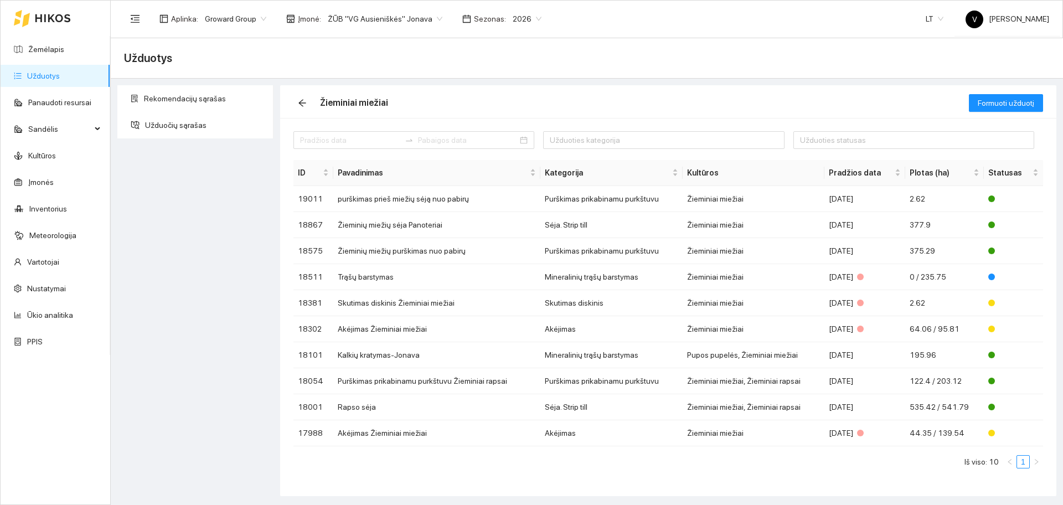
click at [38, 76] on link "Užduotys" at bounding box center [43, 75] width 33 height 9
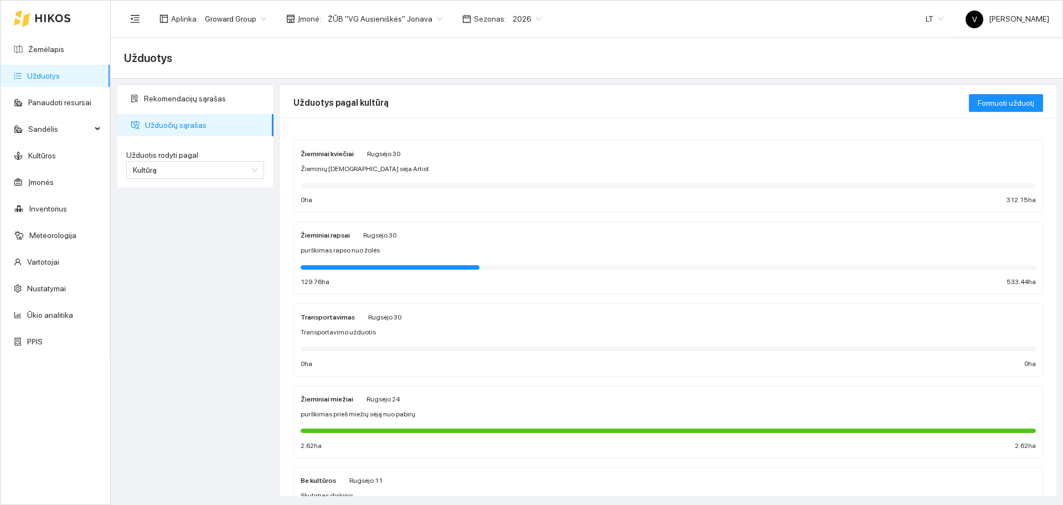
click at [316, 152] on strong "Žieminiai kviečiai" at bounding box center [327, 154] width 53 height 8
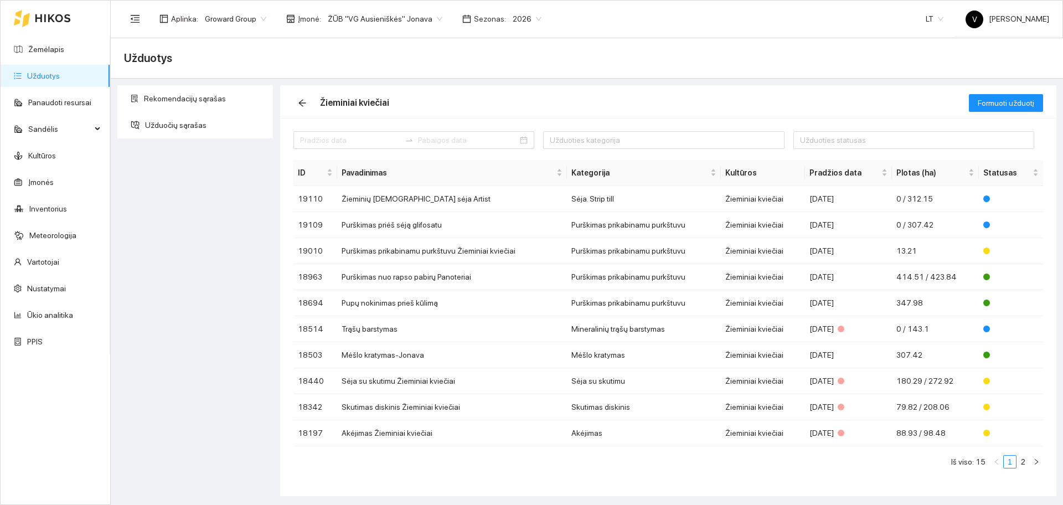
click at [410, 13] on span "ŽŪB "VG Ausieniškės" Jonava" at bounding box center [385, 19] width 115 height 17
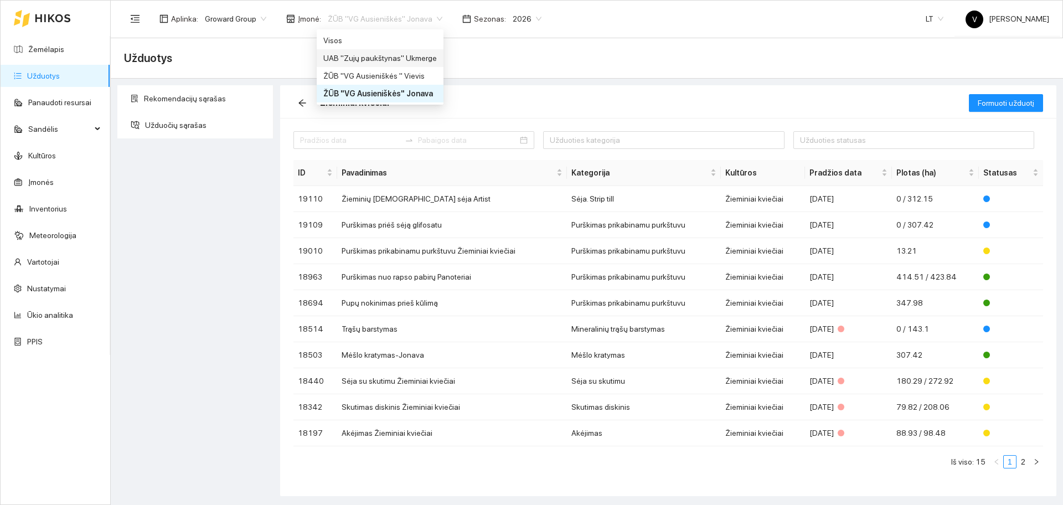
click at [396, 58] on div "UAB "Zujų paukštynas" Ukmerge" at bounding box center [380, 58] width 114 height 12
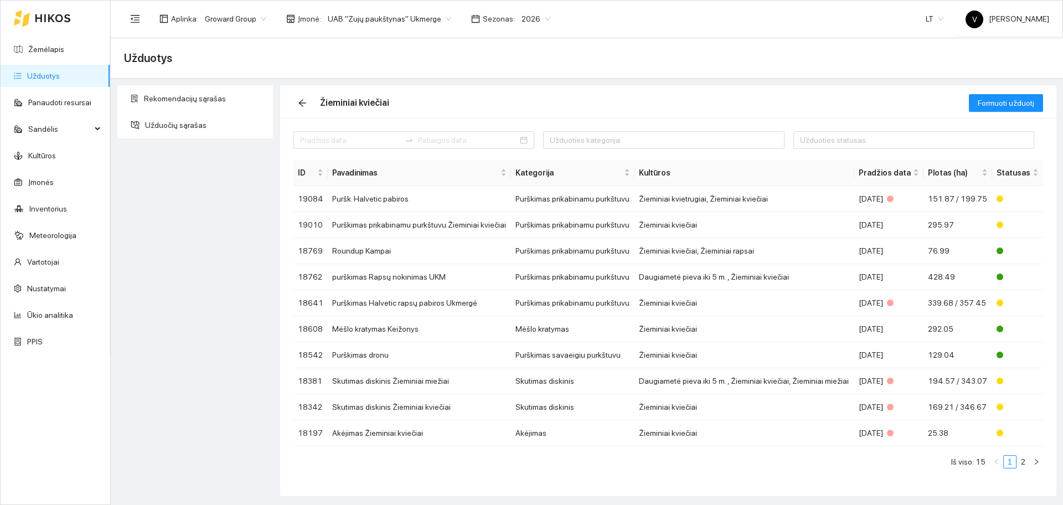
click at [60, 78] on link "Užduotys" at bounding box center [43, 75] width 33 height 9
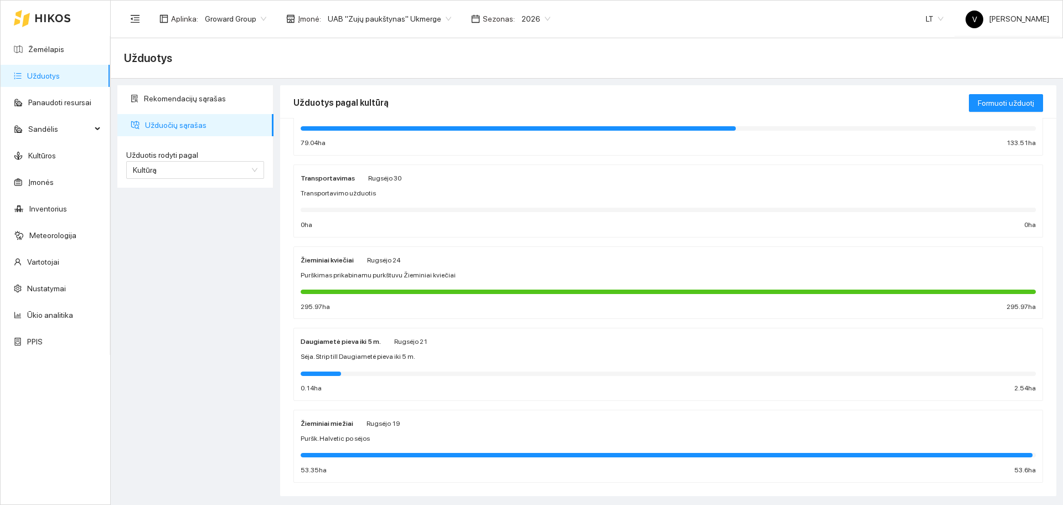
scroll to position [402, 0]
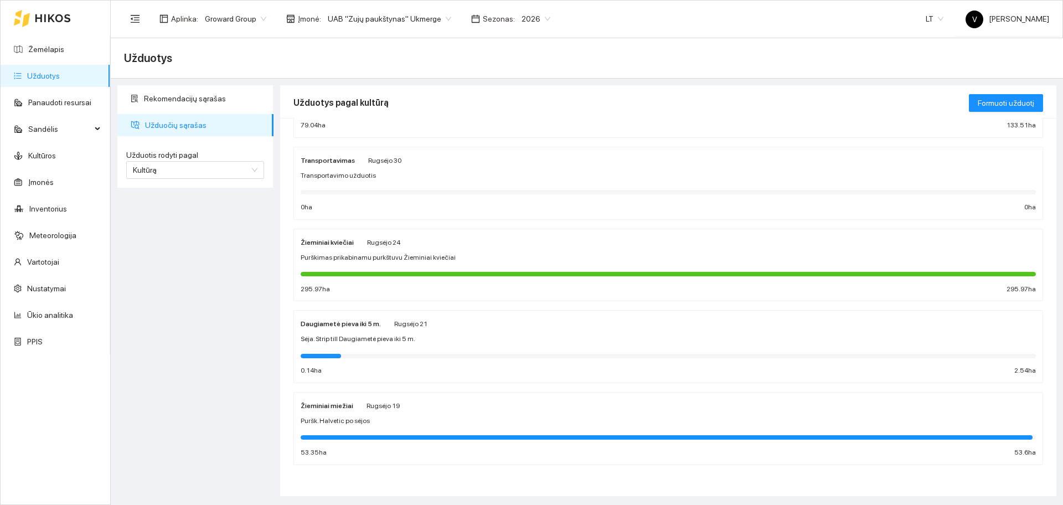
click at [328, 410] on div "Žieminiai miežiai" at bounding box center [327, 405] width 53 height 12
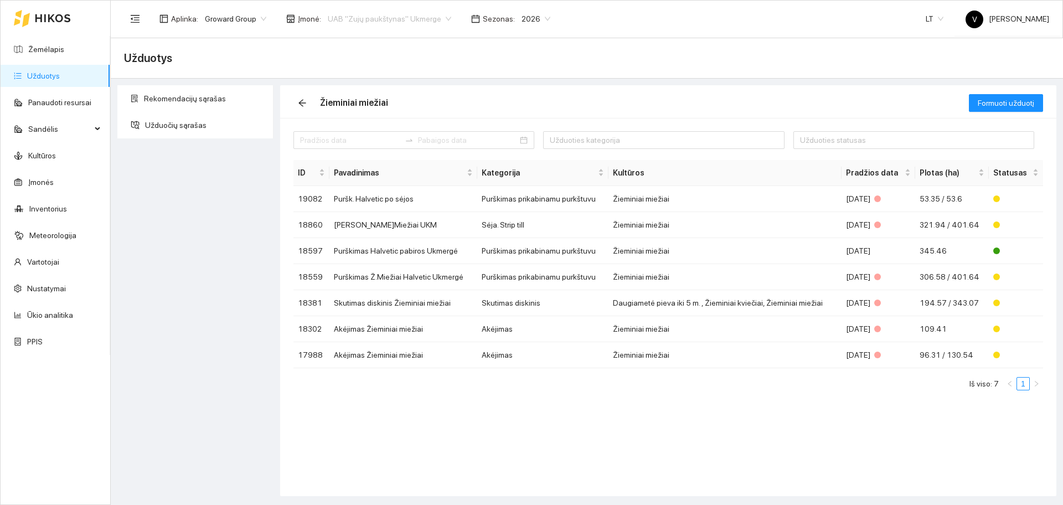
click at [411, 18] on span "UAB "Zujų paukštynas" Ukmerge" at bounding box center [389, 19] width 123 height 17
click at [368, 56] on div "UAB "Zujų paukštynas" Ukmerge" at bounding box center [383, 58] width 121 height 12
click at [411, 22] on span "UAB "Zujų paukštynas" Ukmerge" at bounding box center [389, 19] width 123 height 17
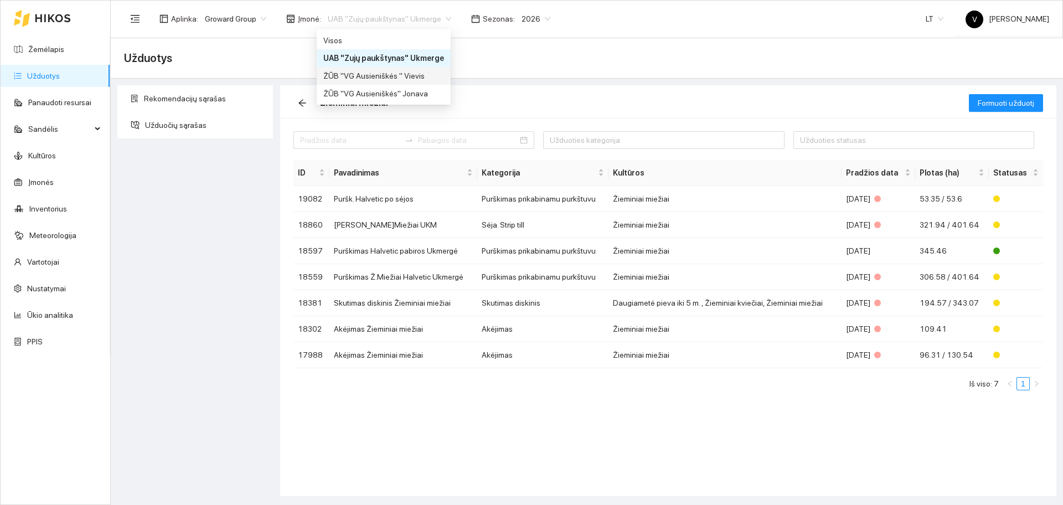
click at [404, 77] on div "ŽŪB "VG Ausieniškės " Vievis" at bounding box center [383, 76] width 121 height 12
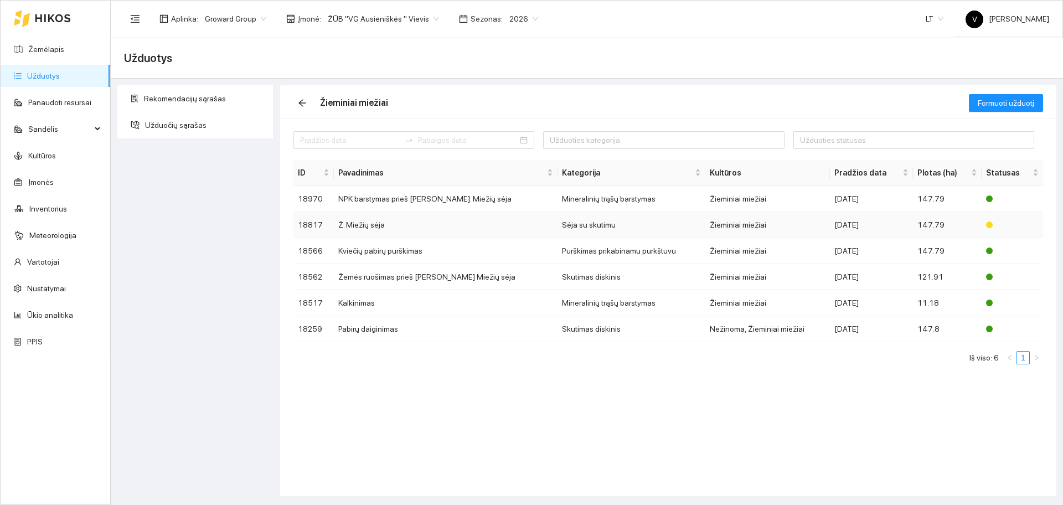
click at [379, 223] on td "Ž. Miežių sėja" at bounding box center [446, 225] width 224 height 26
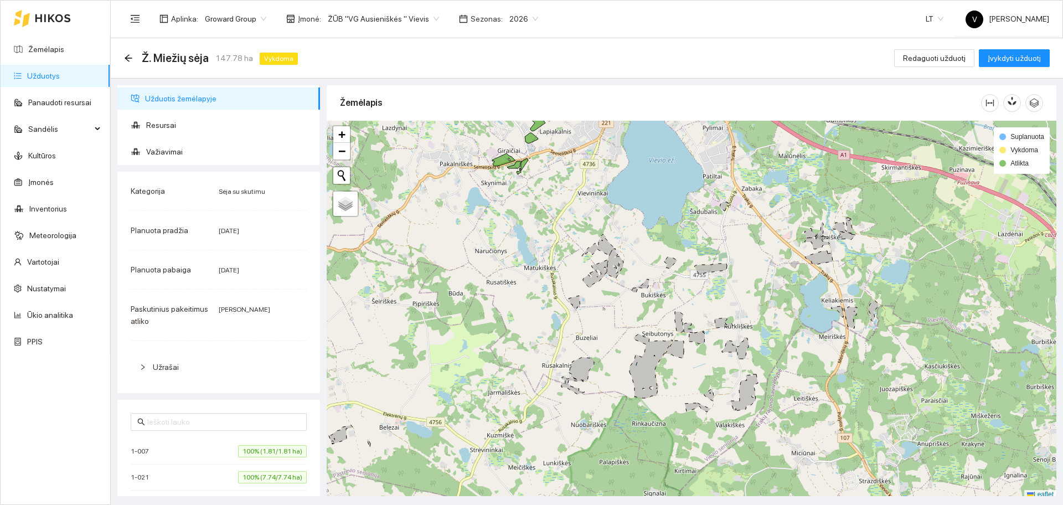
scroll to position [3, 0]
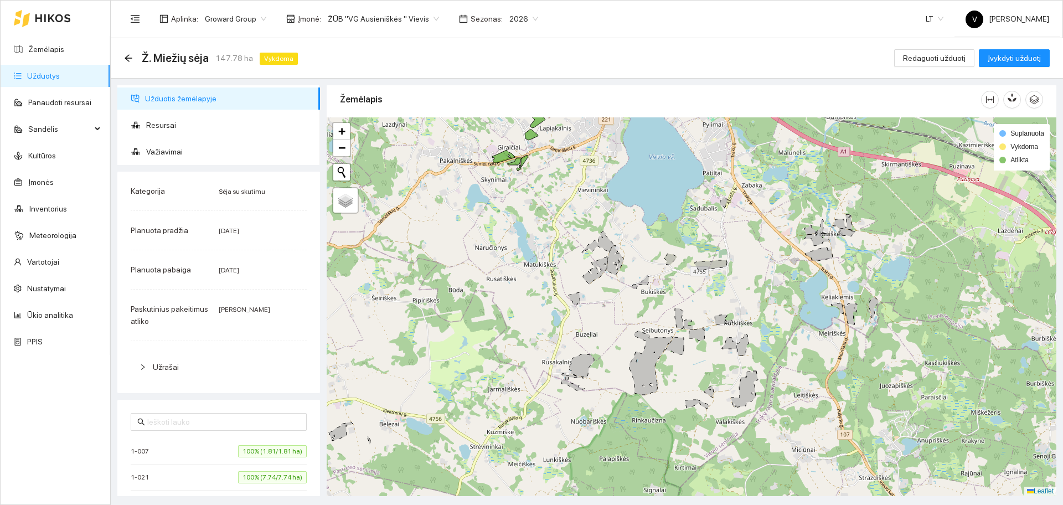
drag, startPoint x: 683, startPoint y: 235, endPoint x: 665, endPoint y: 234, distance: 17.8
click at [665, 234] on div at bounding box center [692, 306] width 730 height 379
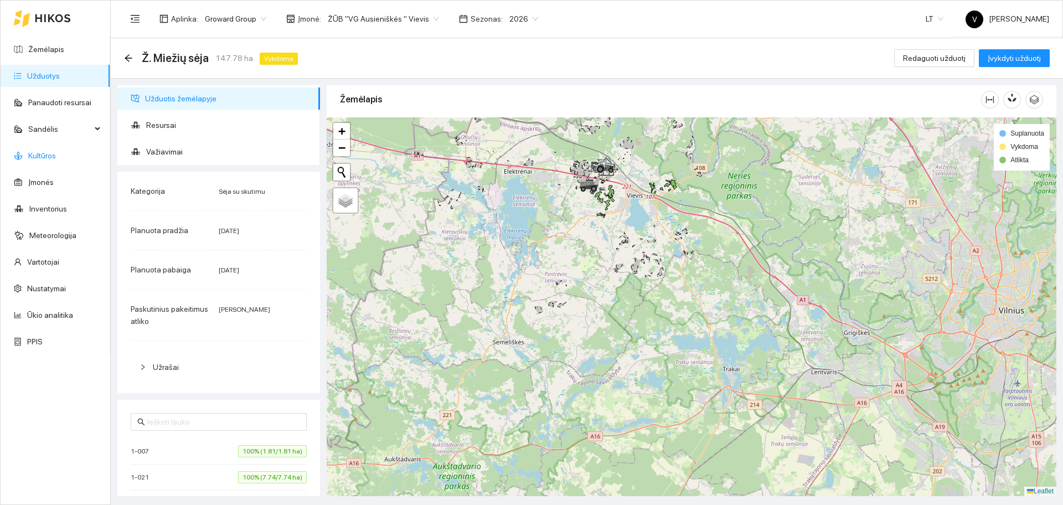
click at [42, 160] on link "Kultūros" at bounding box center [42, 155] width 28 height 9
